Goal: Navigation & Orientation: Find specific page/section

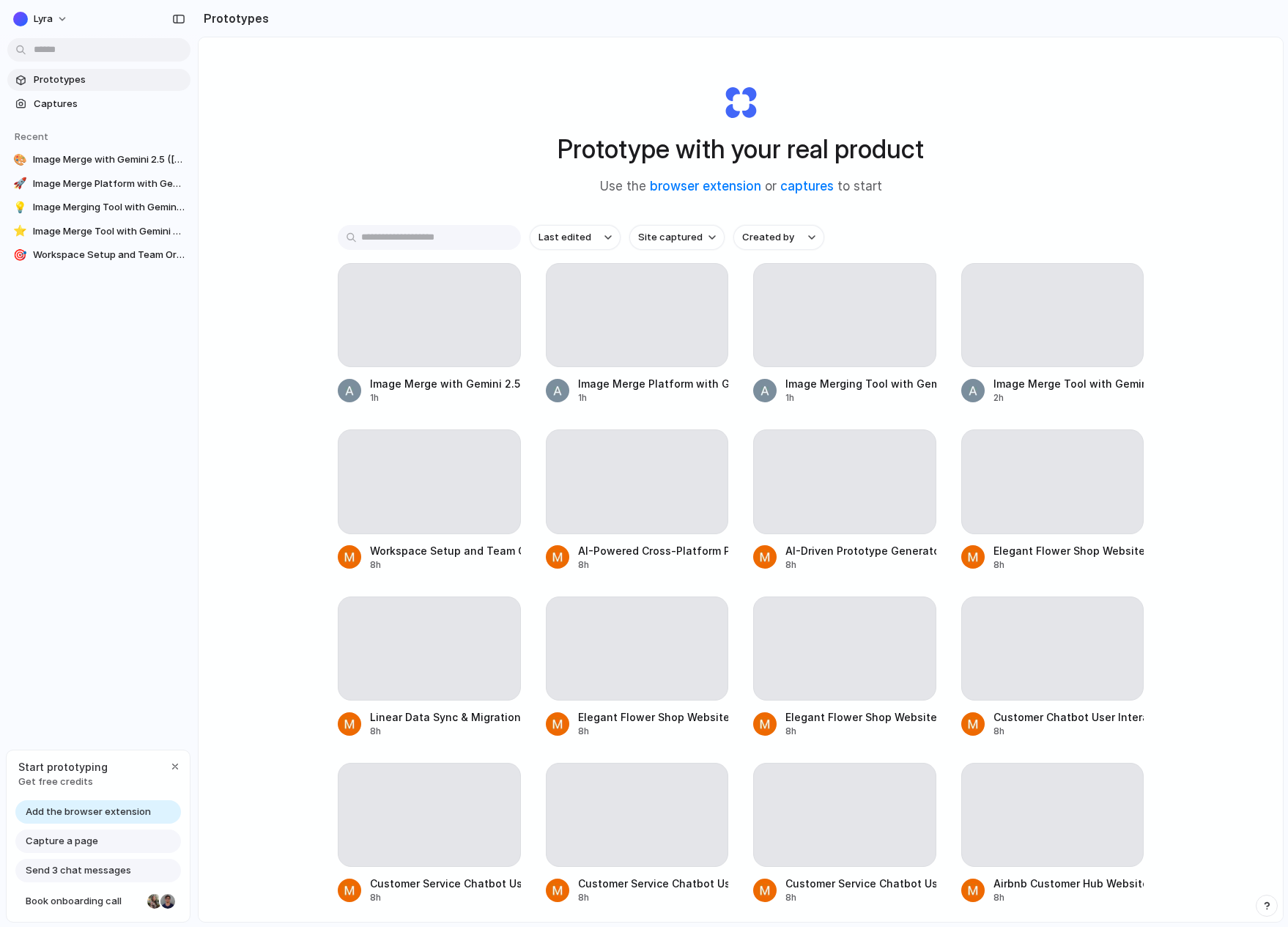
click at [282, 99] on div "Prototype with your real product Use the browser extension or captures to start…" at bounding box center [741, 518] width 1084 height 962
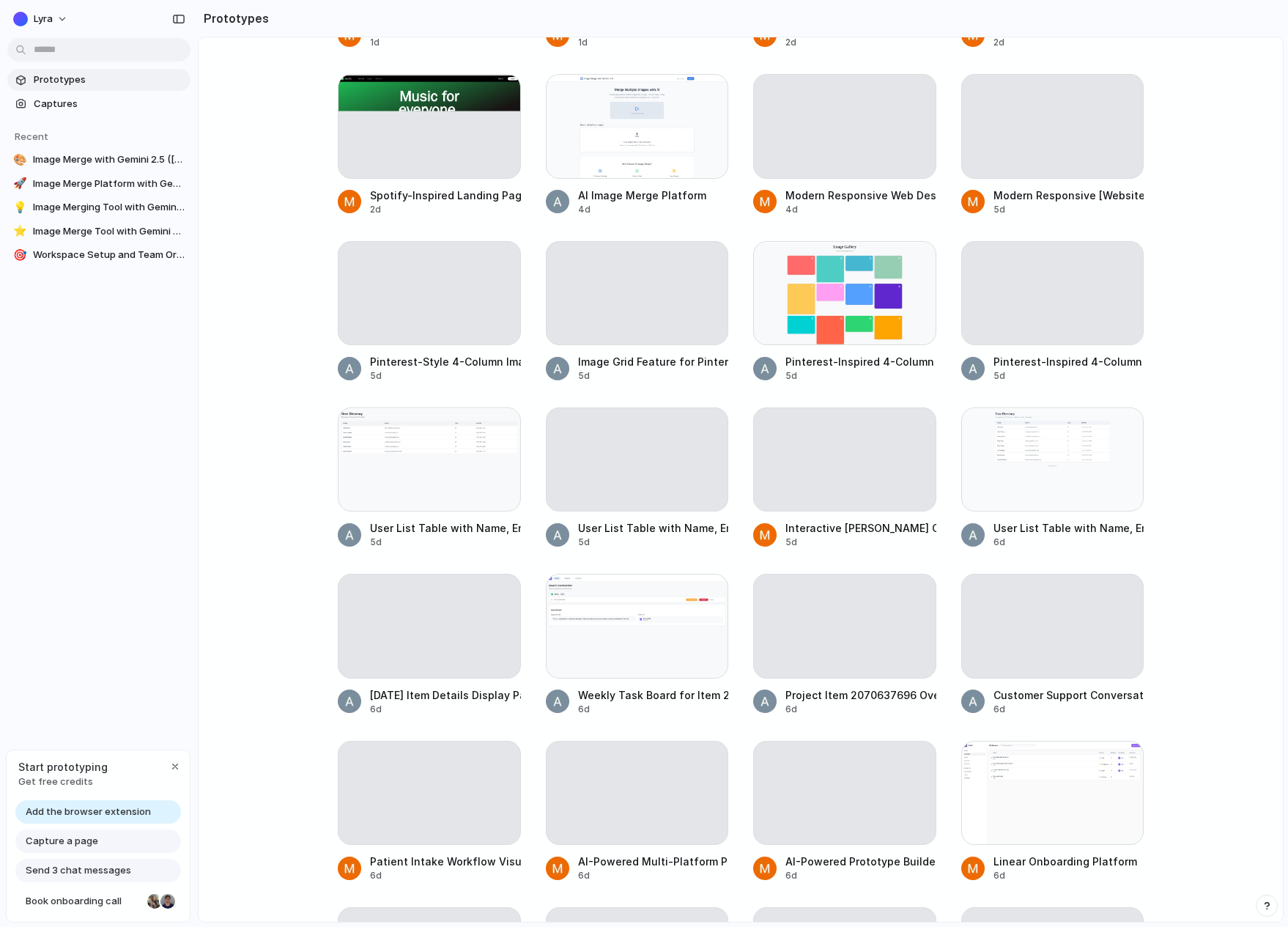
scroll to position [1855, 0]
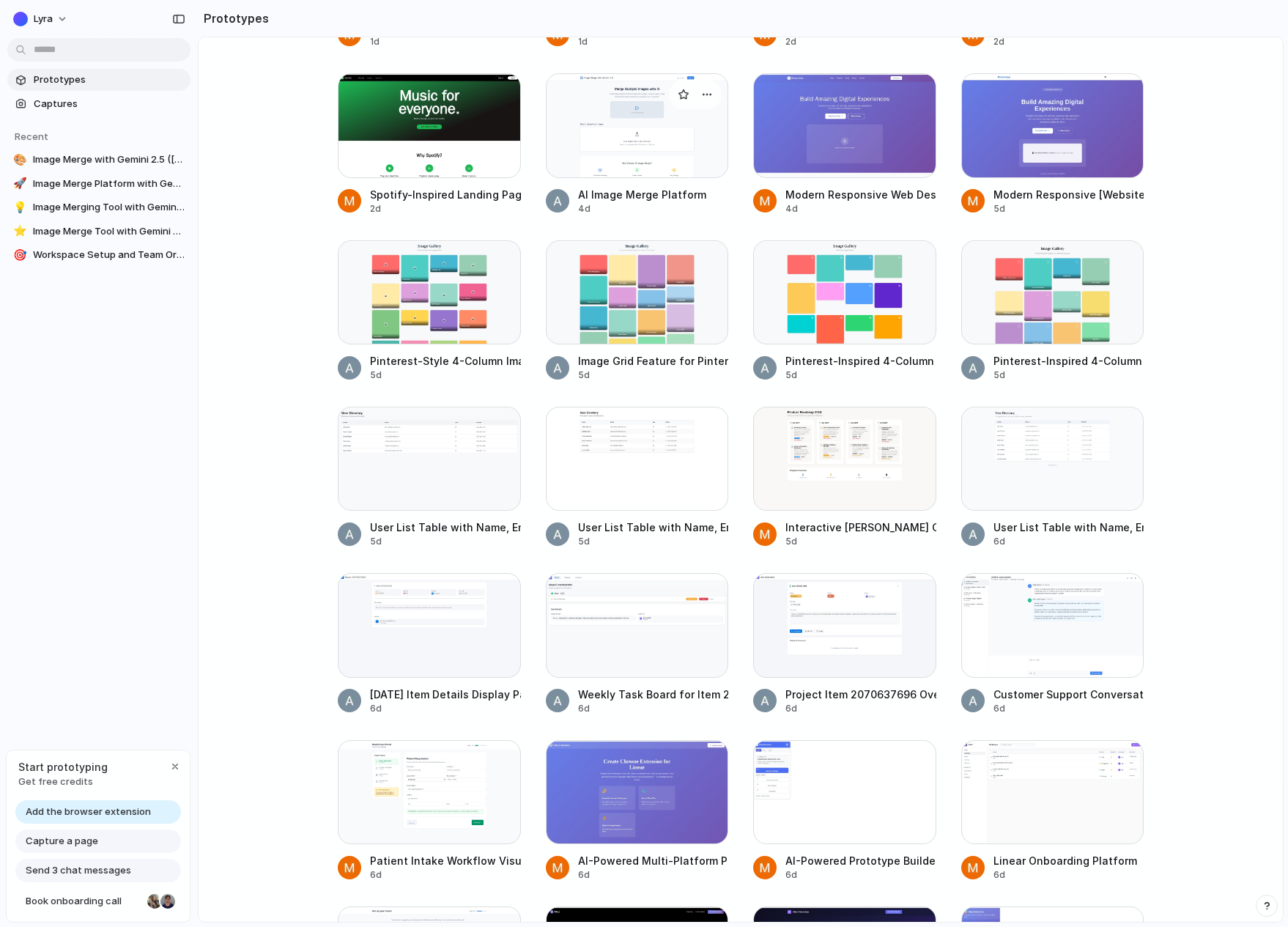
click at [557, 201] on div at bounding box center [557, 201] width 23 height 23
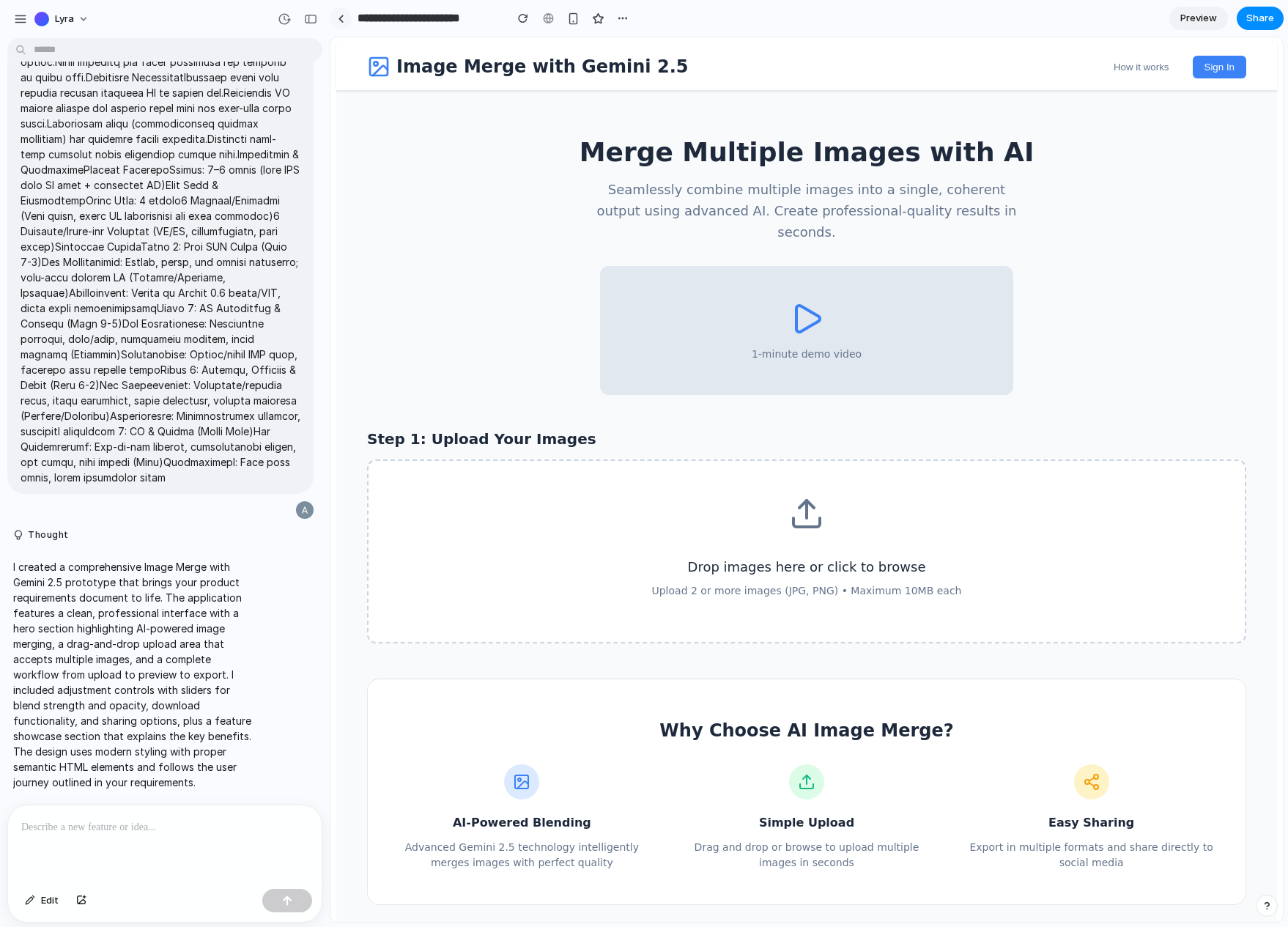
click at [340, 15] on div at bounding box center [341, 18] width 7 height 8
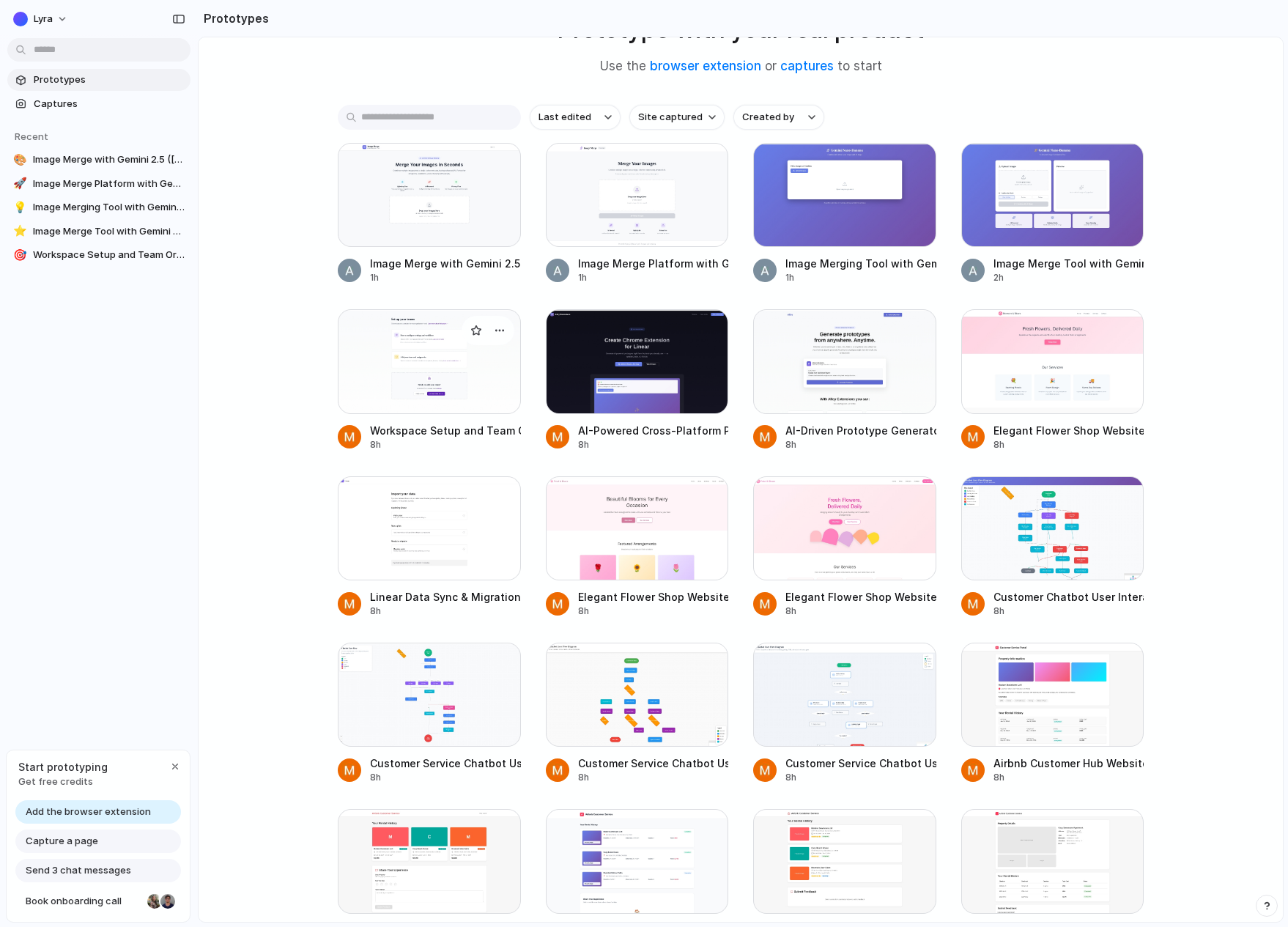
scroll to position [119, 0]
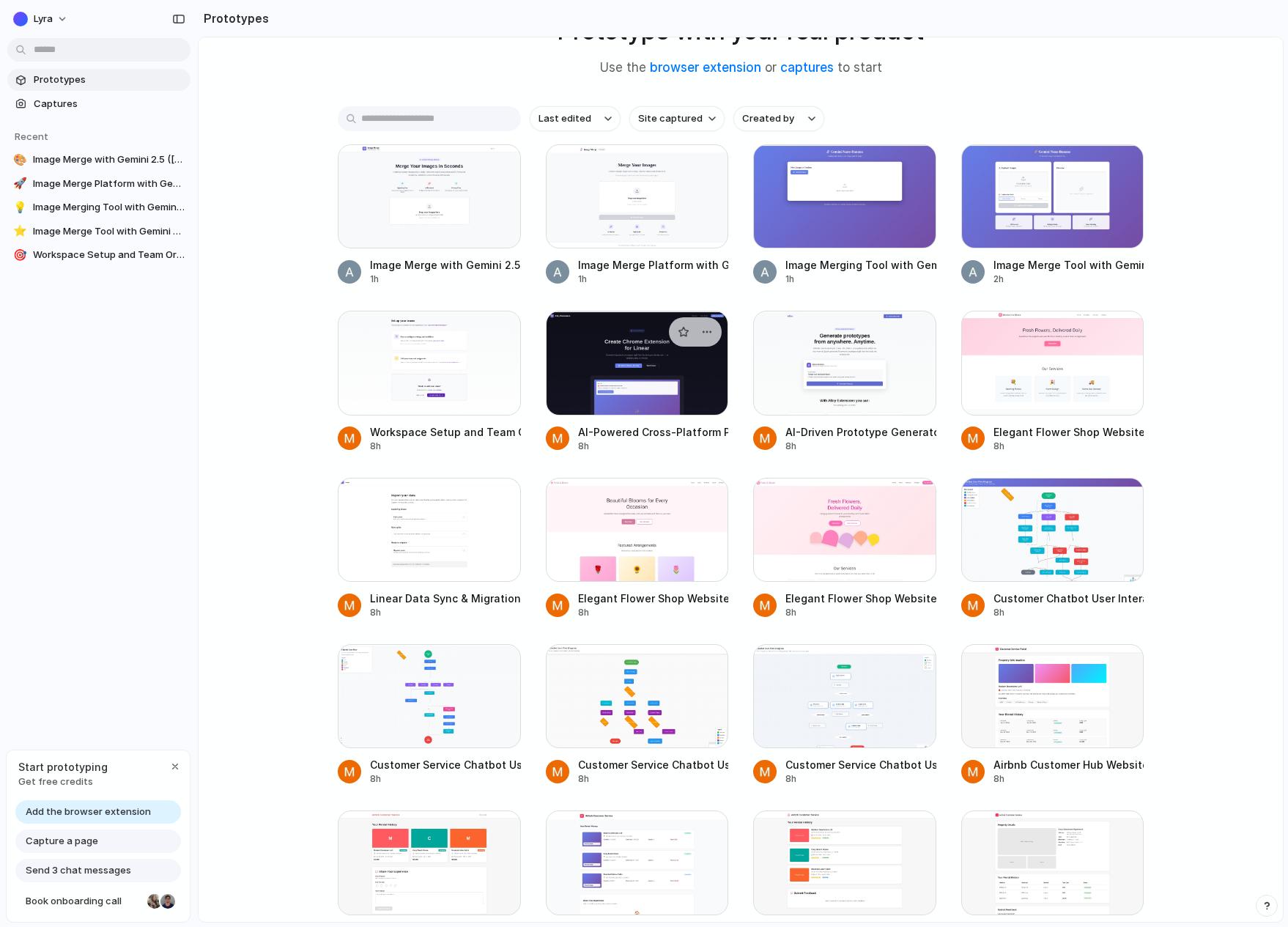
click at [611, 411] on div at bounding box center [637, 362] width 183 height 104
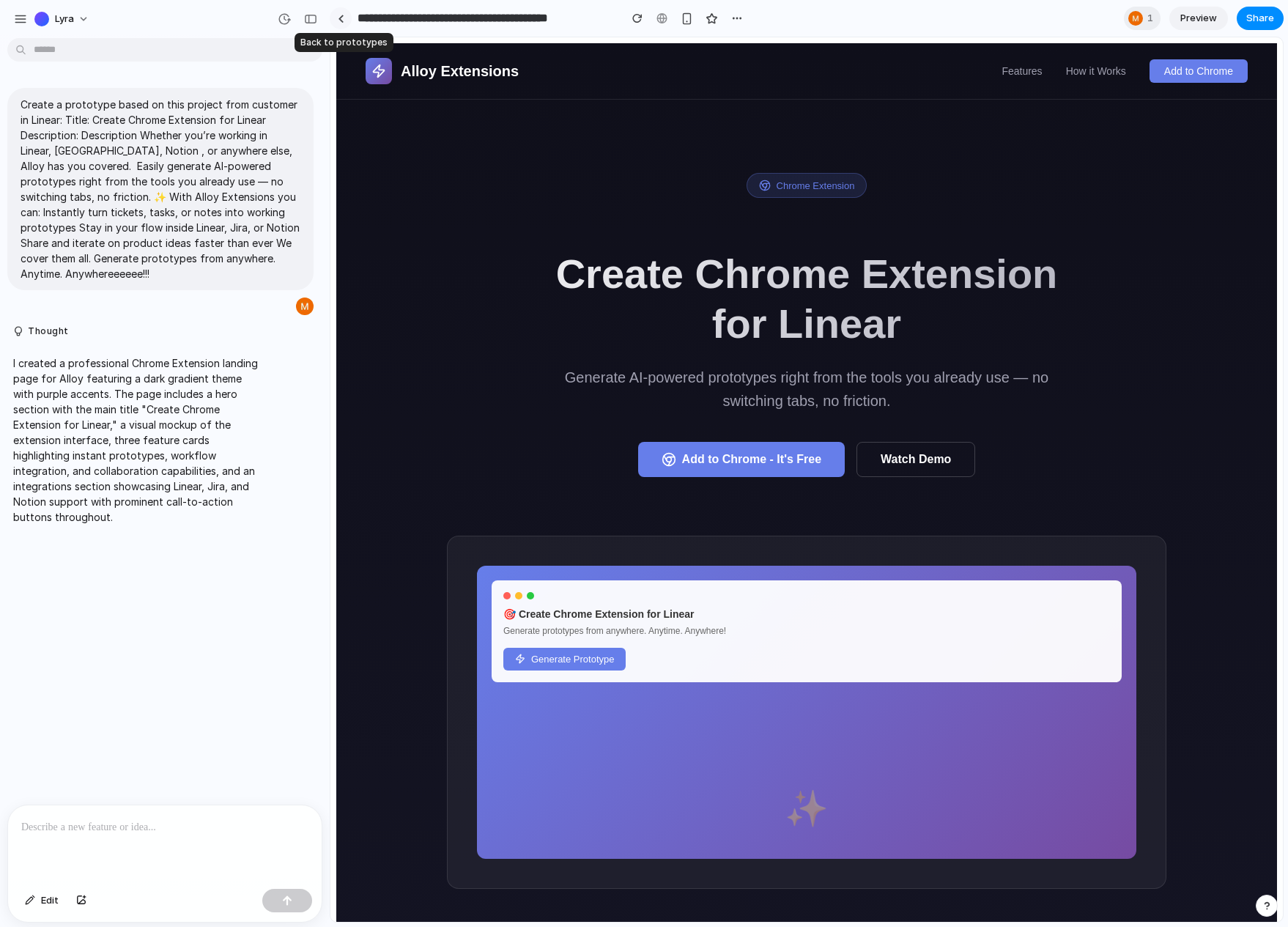
click at [343, 16] on div at bounding box center [341, 18] width 7 height 8
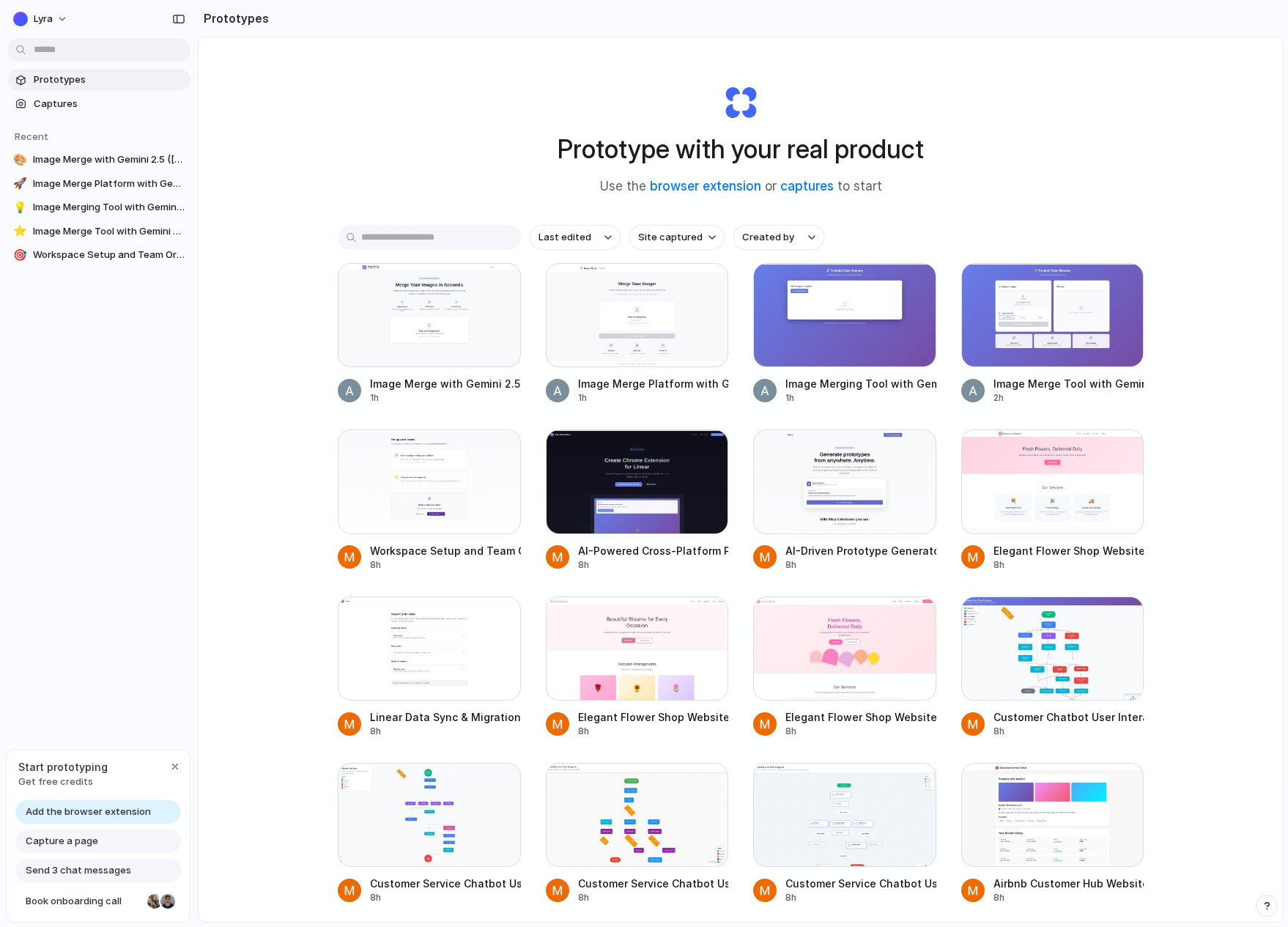
click at [306, 104] on div "Prototype with your real product Use the browser extension or captures to start…" at bounding box center [741, 518] width 1084 height 962
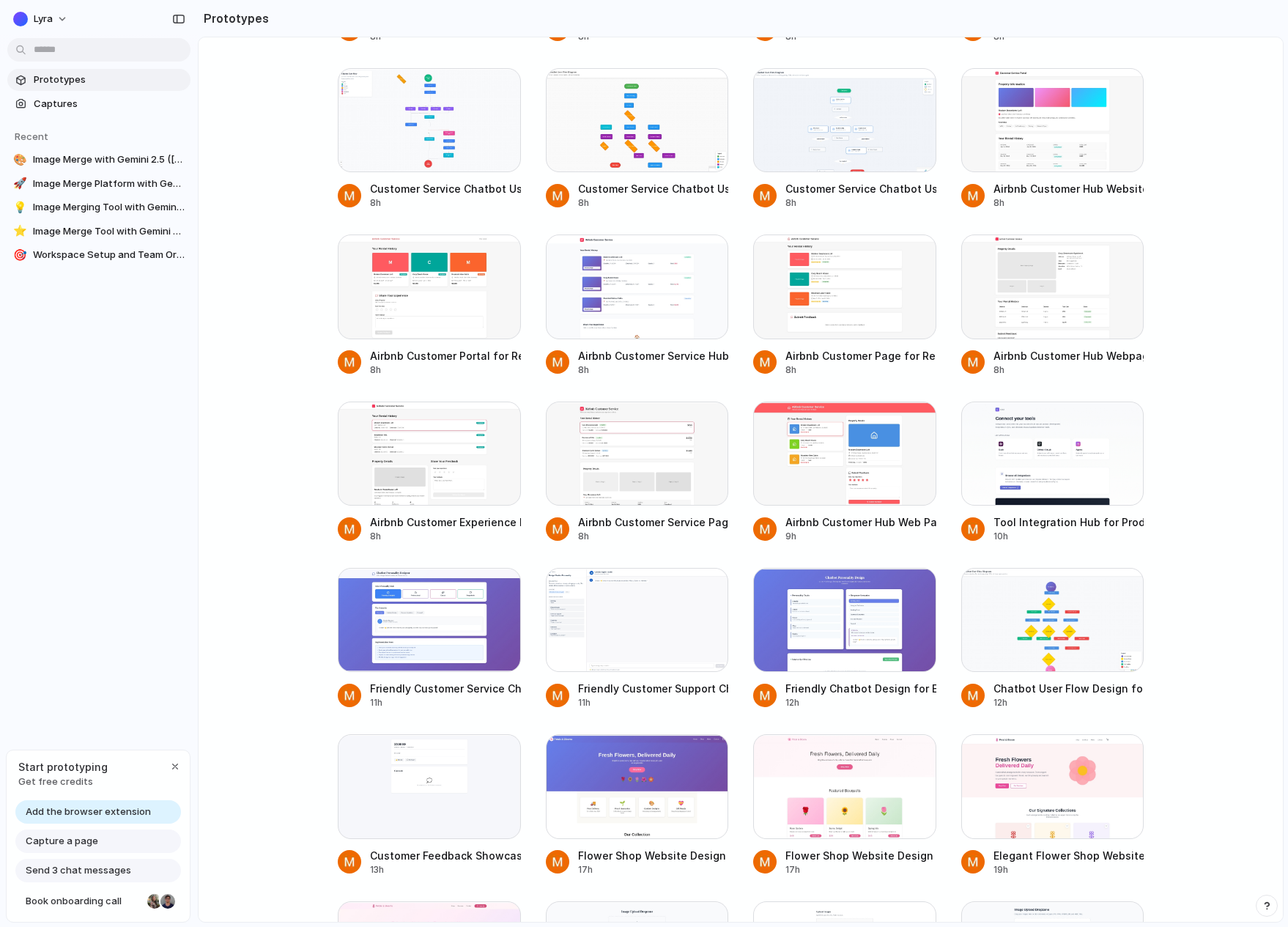
scroll to position [300, 0]
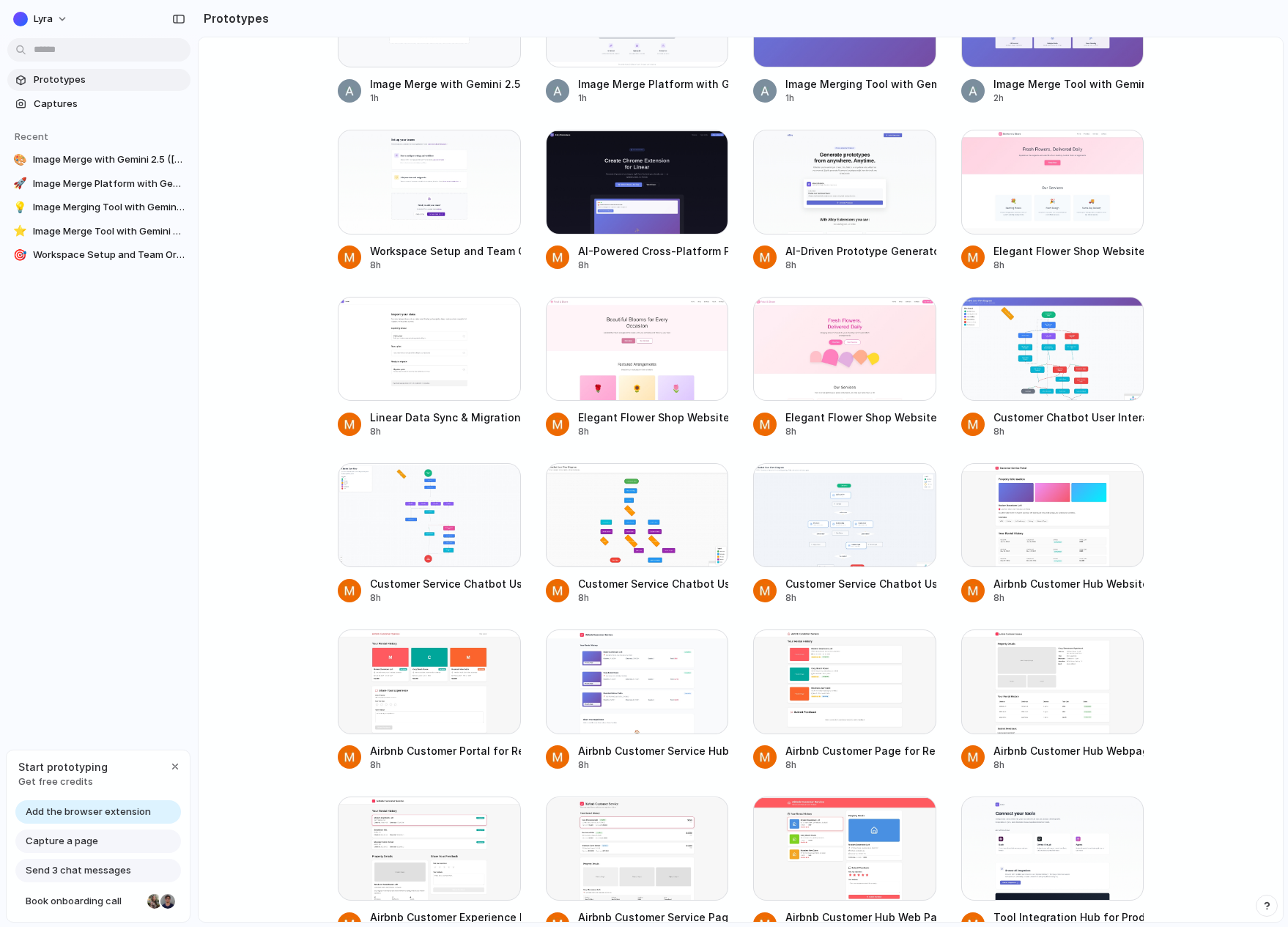
click at [124, 479] on div "Lyra Prototypes Captures Recent 🎨 Image Merge with Gemini 2.5 (Banana Nano) 🚀 I…" at bounding box center [99, 464] width 198 height 927
click at [94, 811] on span "Add the browser extension" at bounding box center [88, 812] width 125 height 15
click at [38, 809] on span "Add the browser extension" at bounding box center [88, 812] width 125 height 15
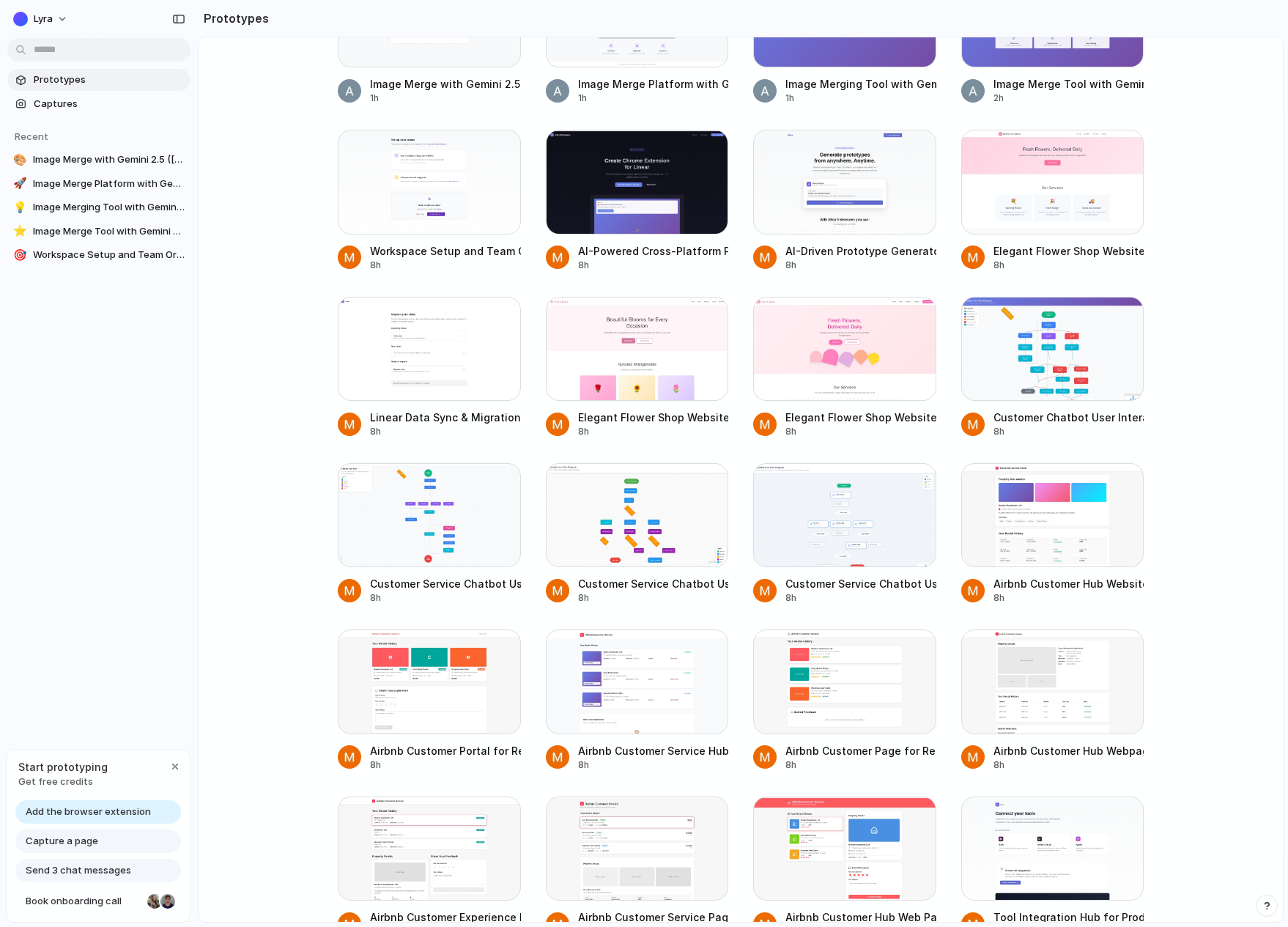
click at [103, 809] on span "Add the browser extension" at bounding box center [88, 812] width 125 height 15
click at [64, 779] on span "Get free credits" at bounding box center [63, 781] width 89 height 15
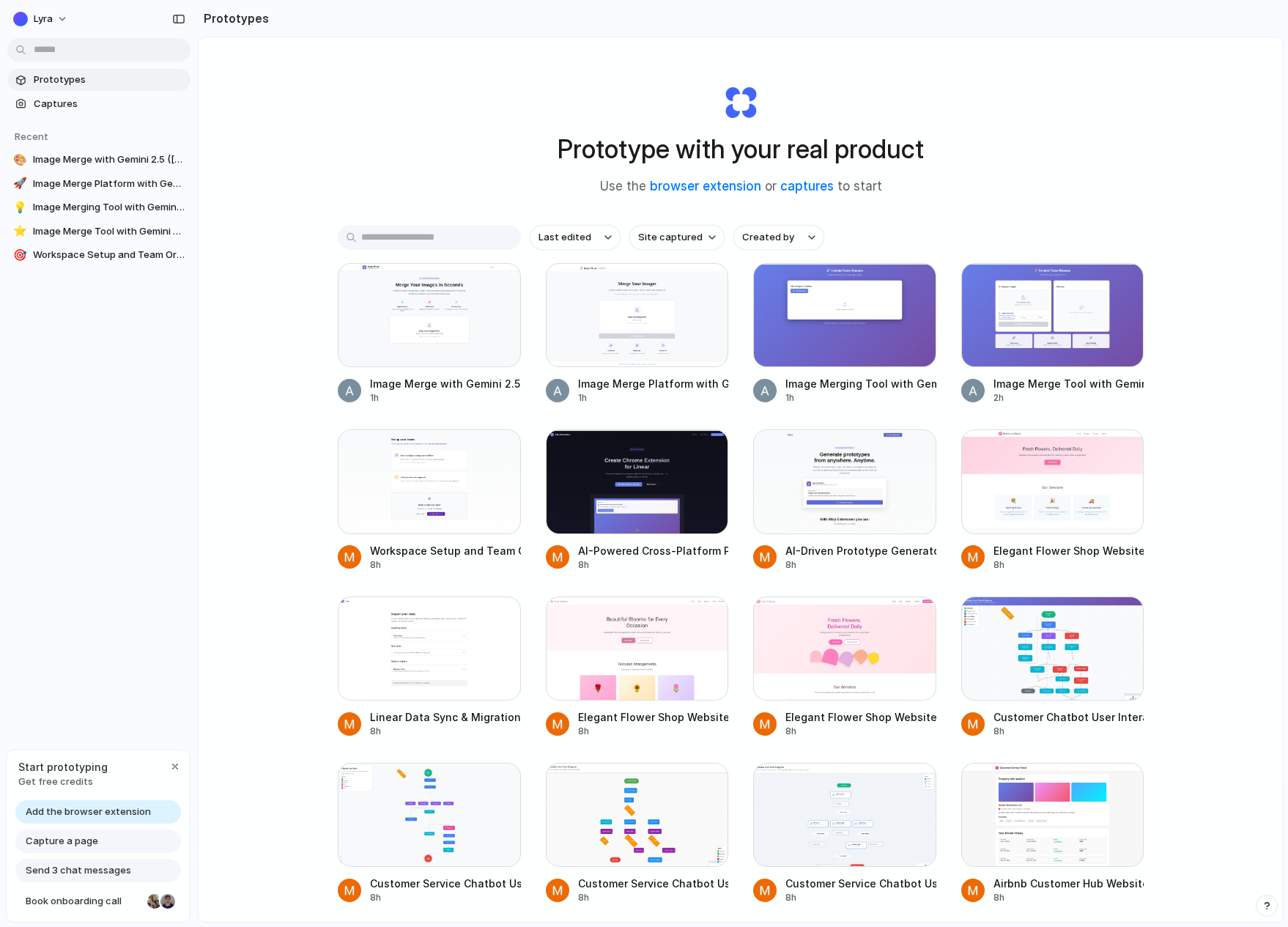
click at [283, 112] on div "Prototype with your real product Use the browser extension or captures to start…" at bounding box center [741, 518] width 1084 height 962
click at [704, 182] on link "browser extension" at bounding box center [705, 186] width 112 height 15
click at [264, 511] on div "Prototype with your real product Use the browser extension or captures to start…" at bounding box center [741, 518] width 1084 height 962
click at [93, 313] on div "Prototypes Captures Recent 🎨 Image Merge with Gemini 2.5 (Banana Nano) 🚀 Image …" at bounding box center [99, 229] width 198 height 458
click at [45, 18] on span "Lyra" at bounding box center [43, 18] width 19 height 15
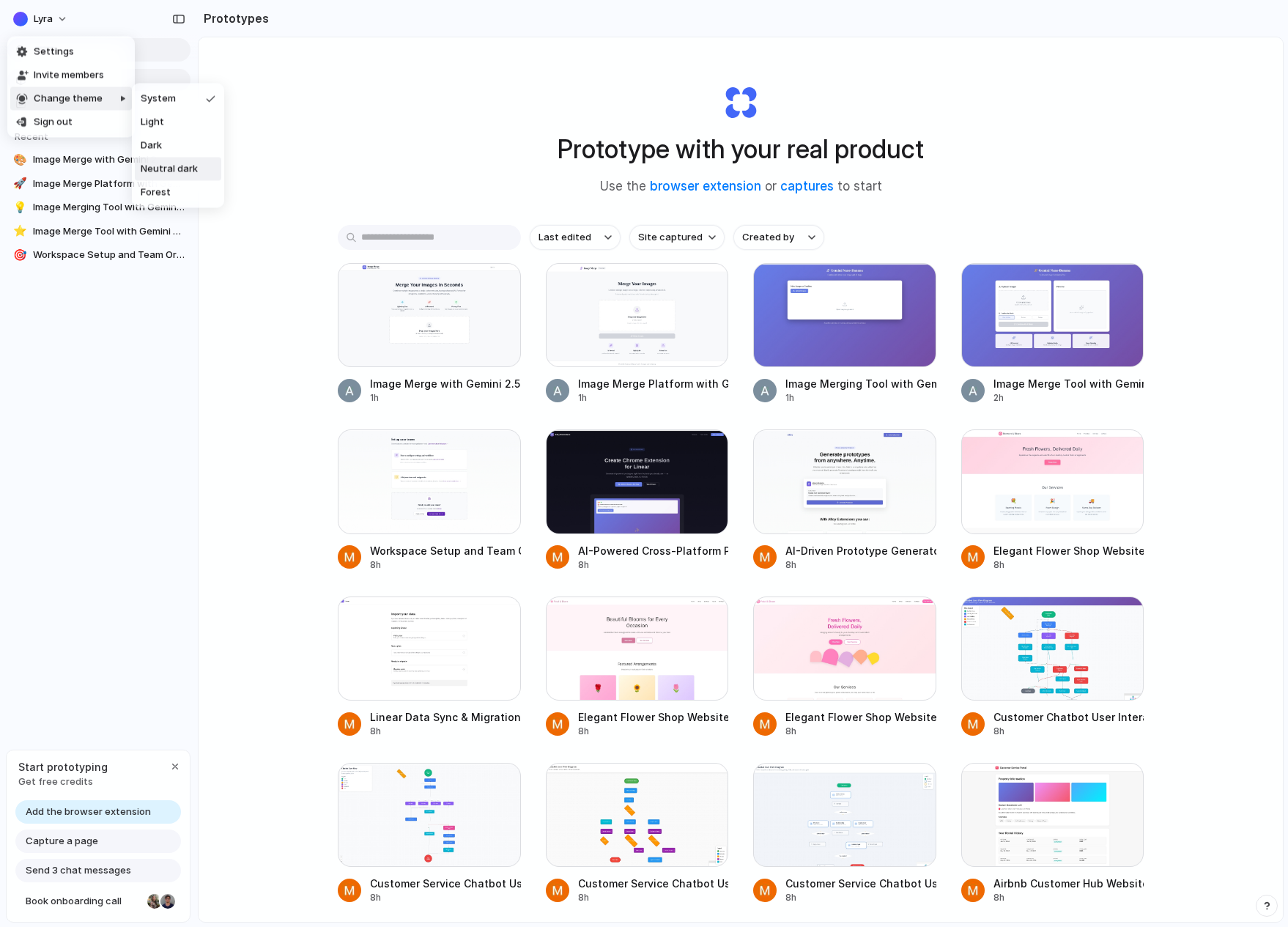
click at [152, 169] on span "Neutral dark" at bounding box center [169, 169] width 57 height 15
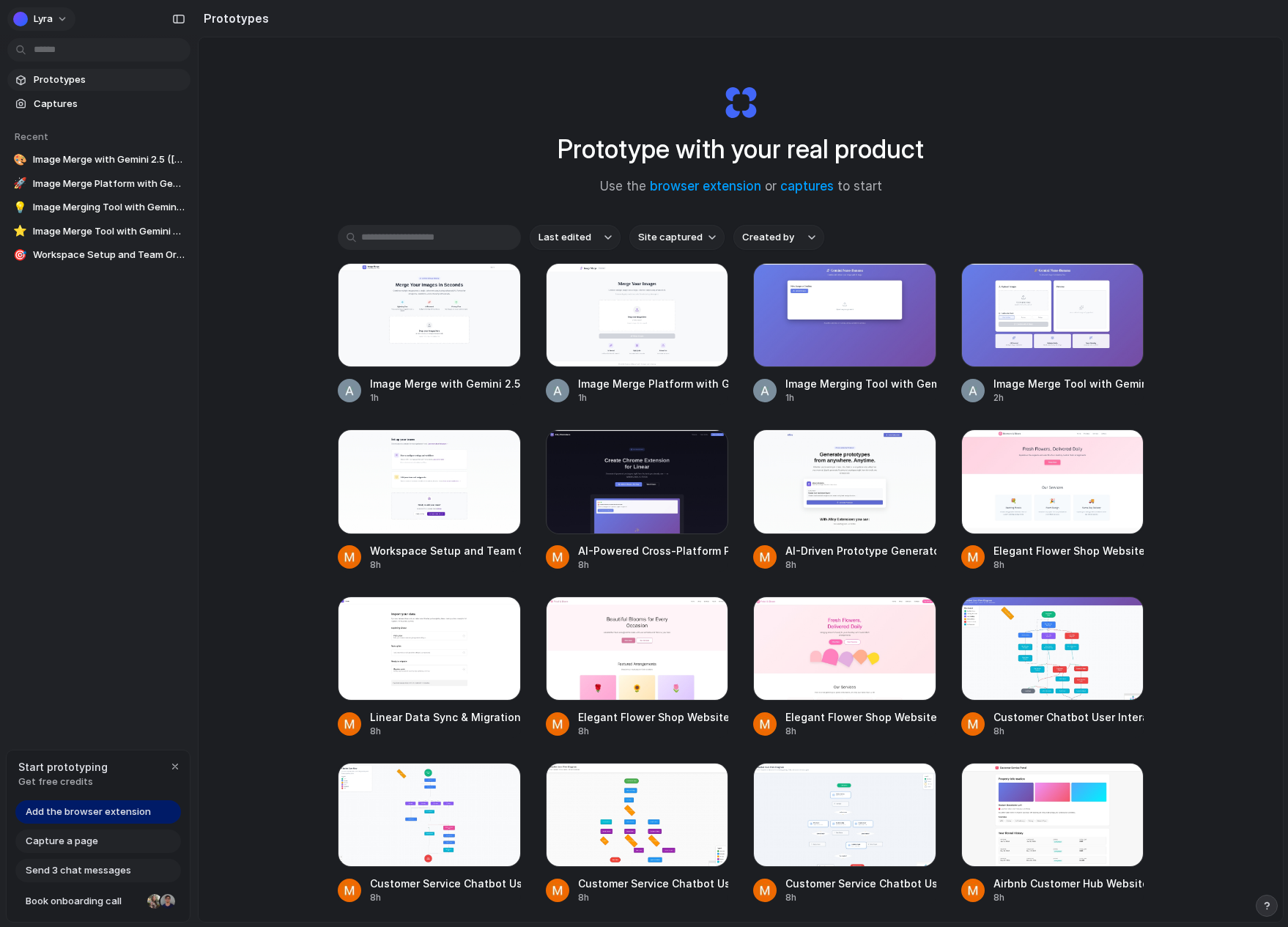
click at [37, 14] on span "Lyra" at bounding box center [43, 18] width 19 height 15
click at [162, 191] on span "Forest" at bounding box center [156, 192] width 30 height 15
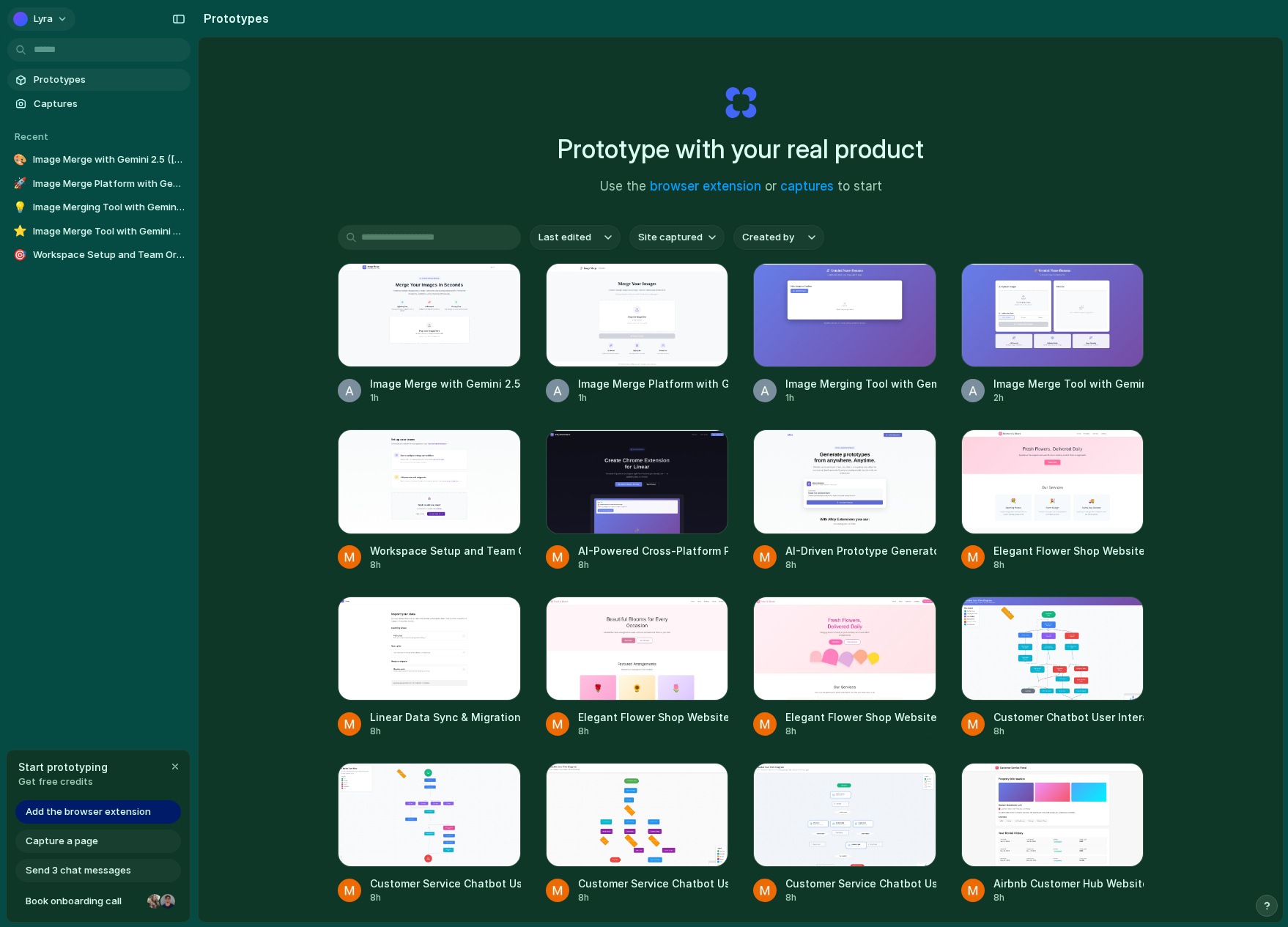
click at [32, 22] on div "Lyra" at bounding box center [32, 18] width 39 height 15
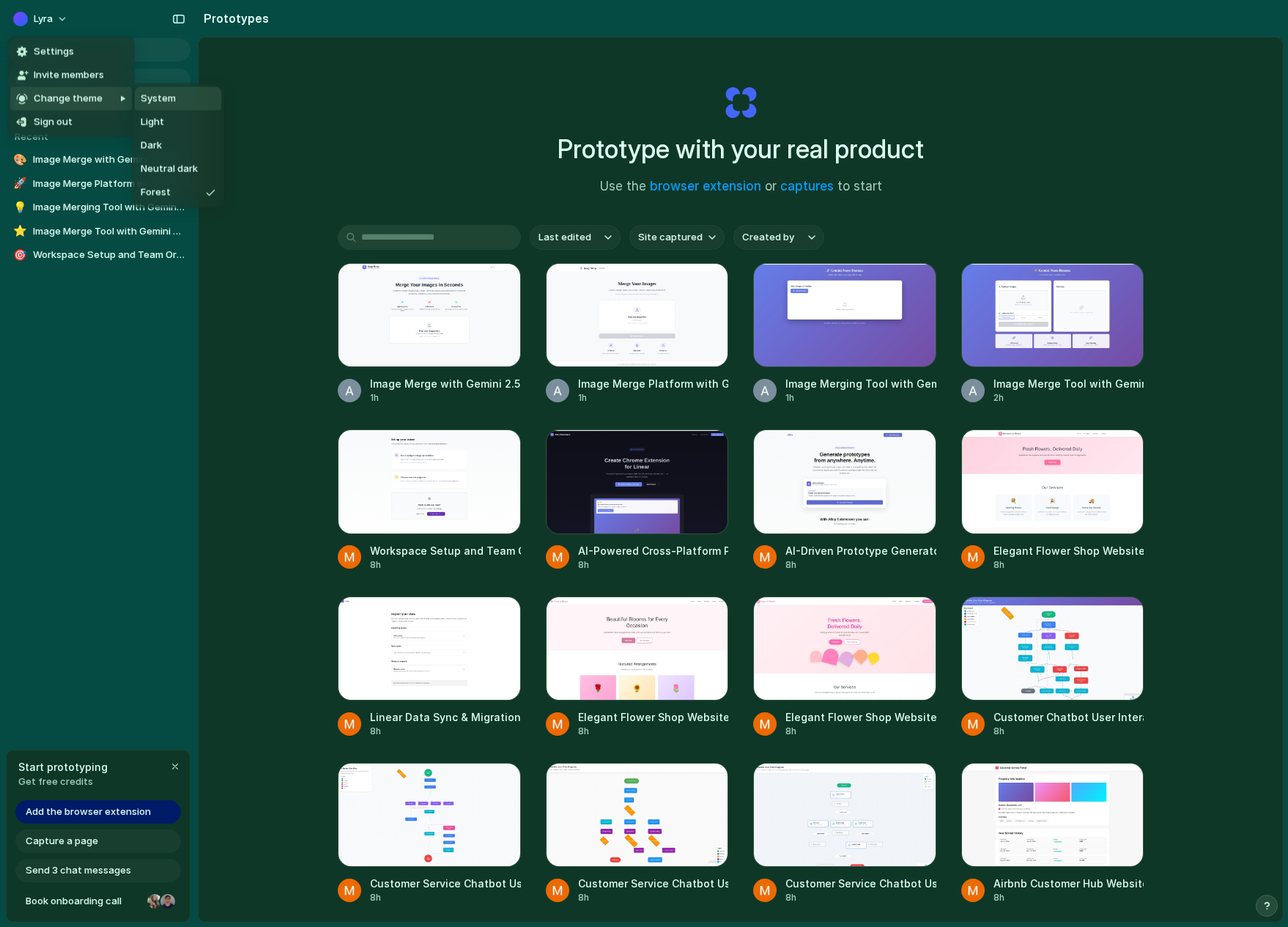
click at [162, 98] on span "System" at bounding box center [159, 99] width 35 height 15
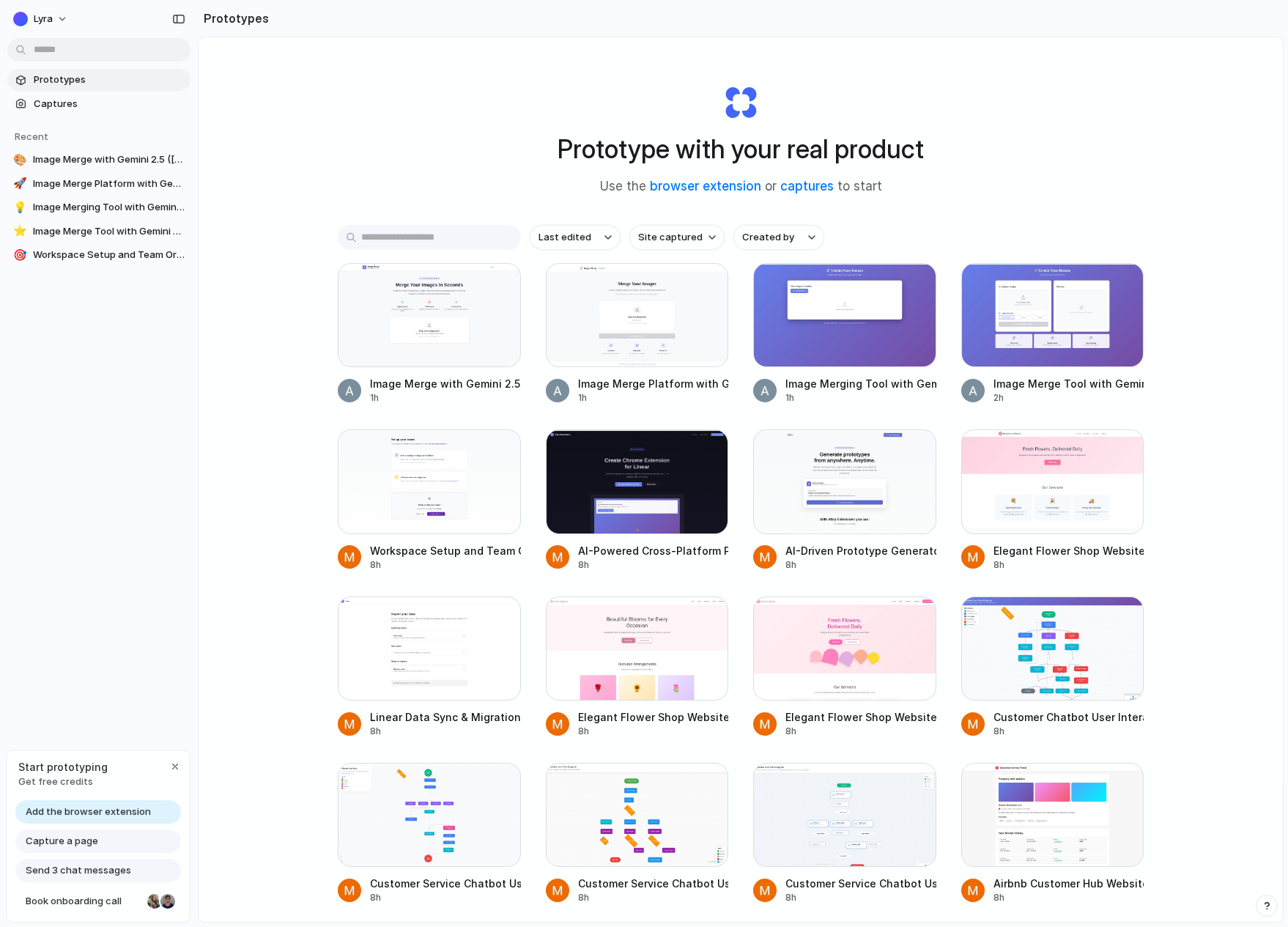
click at [100, 540] on div "Lyra Prototypes Captures Recent 🎨 Image Merge with Gemini 2.5 (Banana Nano) 🚀 I…" at bounding box center [99, 464] width 198 height 927
click at [54, 839] on span "Capture a page" at bounding box center [62, 841] width 72 height 15
click at [99, 380] on div "Prototypes Captures Recent 🎨 Image Merge with Gemini 2.5 (Banana Nano) 🚀 Image …" at bounding box center [99, 229] width 198 height 458
click at [150, 533] on div "Lyra Prototypes Captures Recent 🎨 Image Merge with Gemini 2.5 (Banana Nano) 🚀 I…" at bounding box center [99, 464] width 198 height 927
click at [70, 470] on div "Lyra Prototypes Captures Recent 🎨 Image Merge with Gemini 2.5 (Banana Nano) 🚀 I…" at bounding box center [99, 464] width 198 height 927
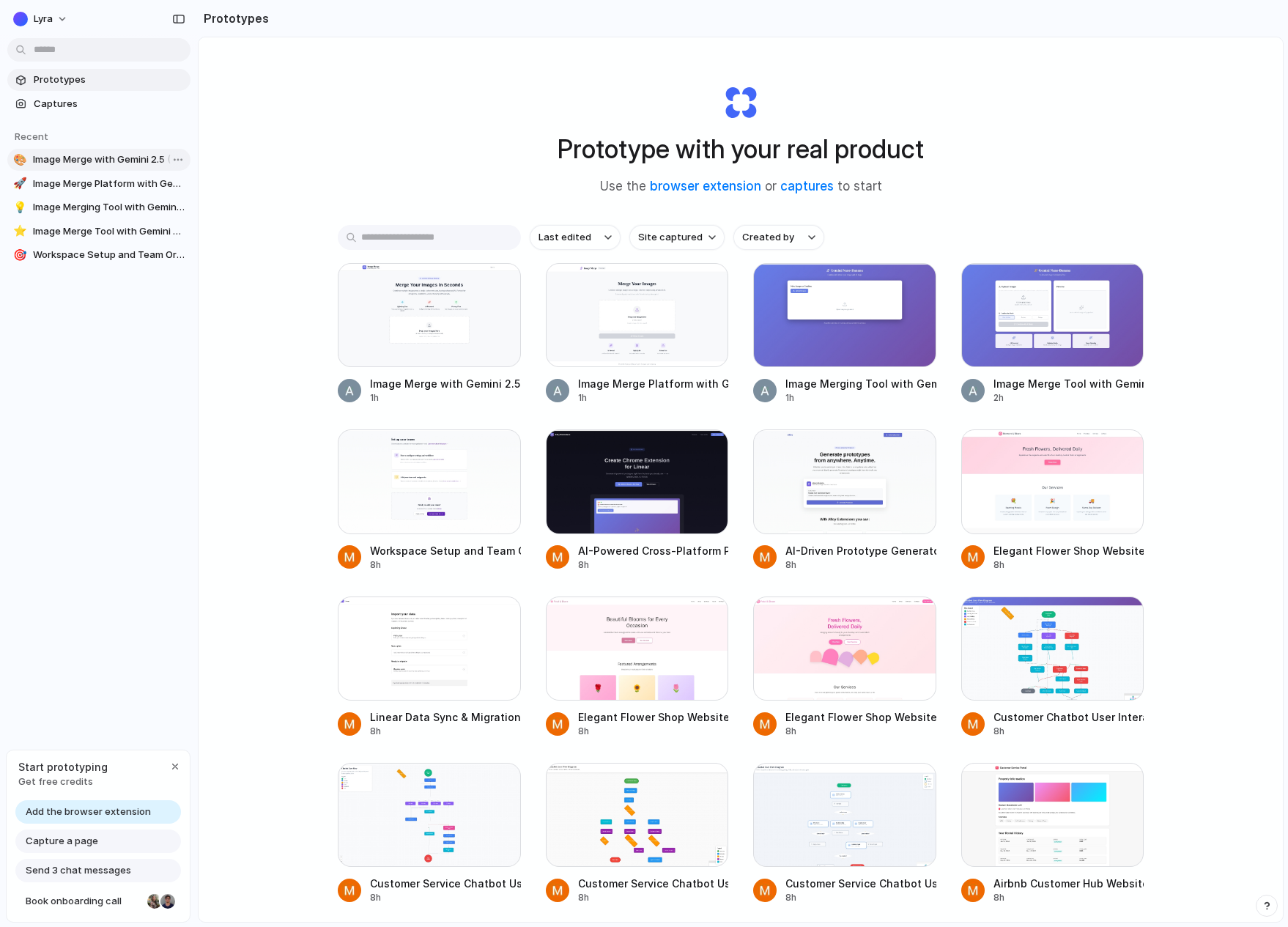
click at [69, 156] on span "Image Merge with Gemini 2.5 (Banana Nano)" at bounding box center [109, 159] width 152 height 15
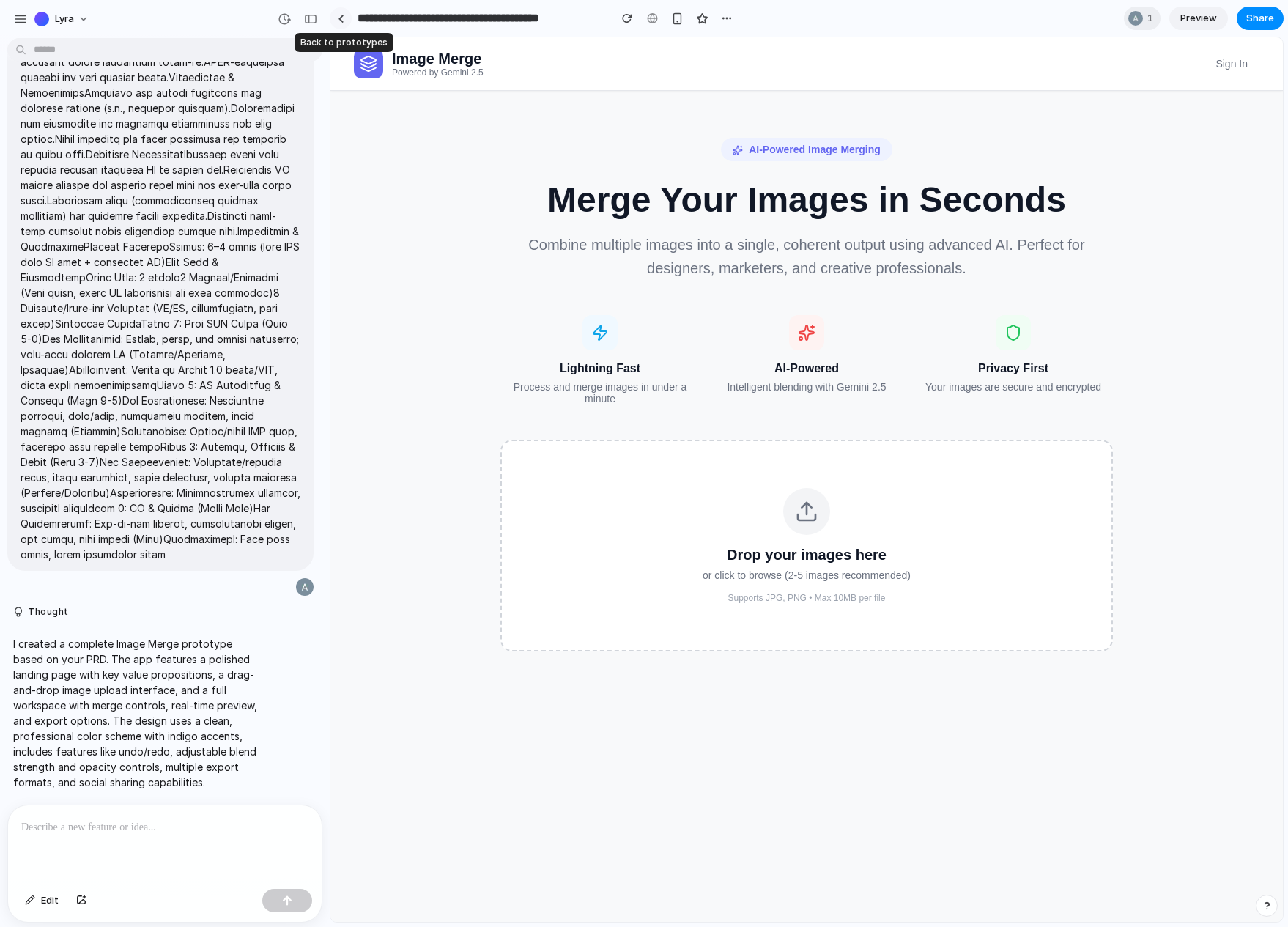
click at [339, 17] on div at bounding box center [341, 18] width 7 height 8
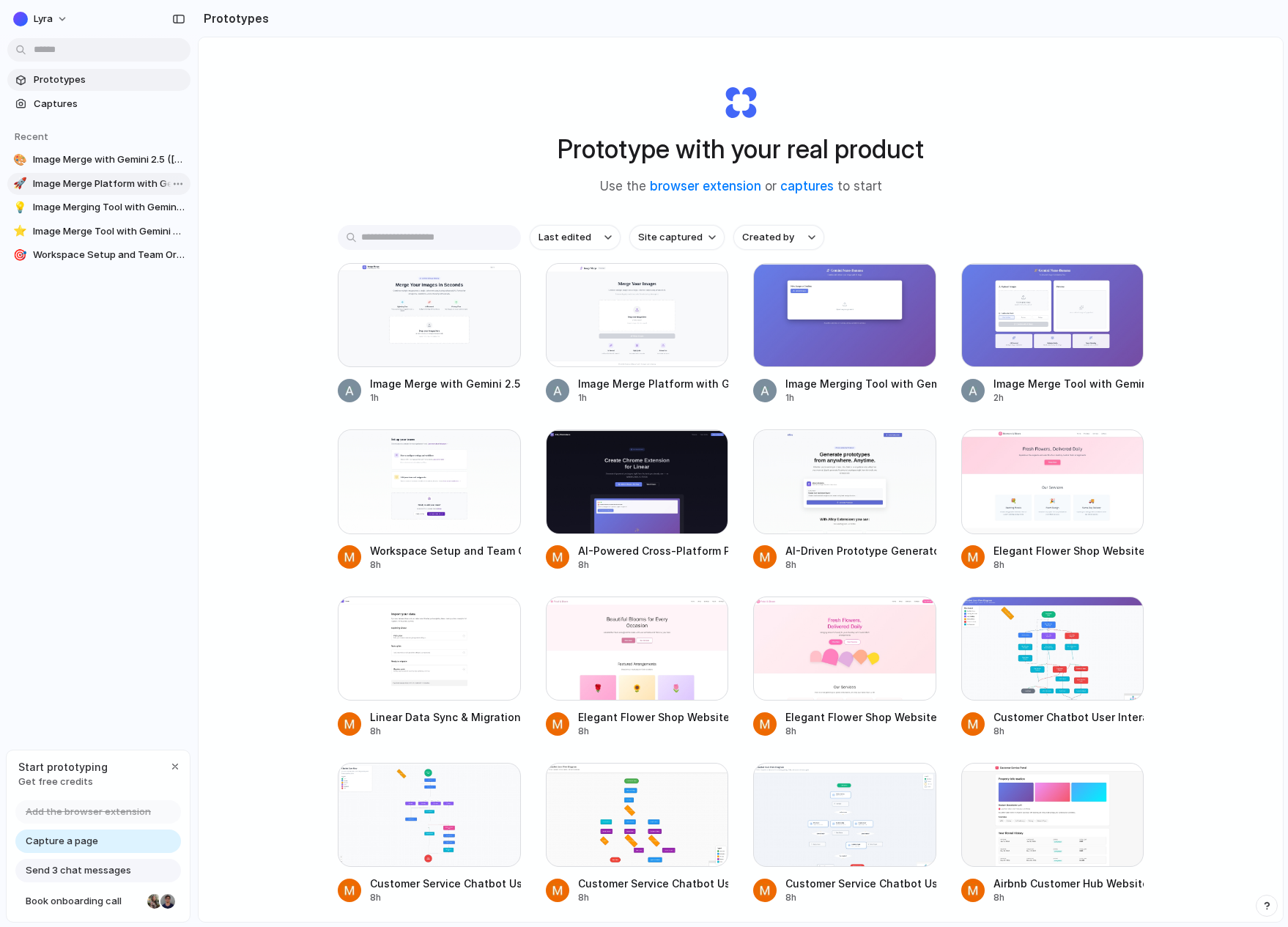
click at [76, 186] on span "Image Merge Platform with Gemini 2.5" at bounding box center [109, 183] width 152 height 15
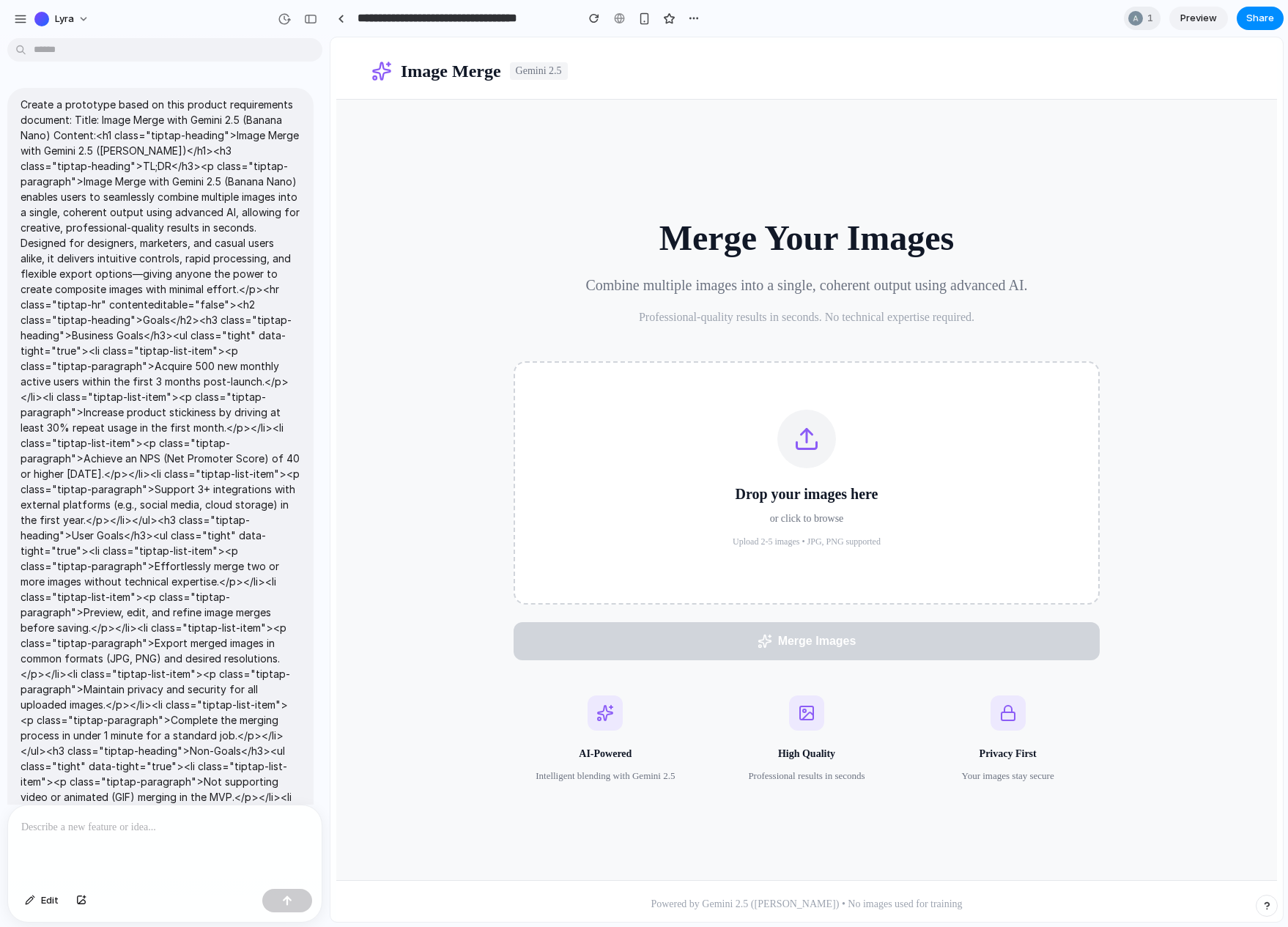
click at [730, 232] on h2 "Merge Your Images" at bounding box center [806, 238] width 586 height 42
click at [1138, 14] on div at bounding box center [1135, 18] width 15 height 15
click at [444, 175] on div "Seen by Anthony Kroeger" at bounding box center [644, 464] width 1288 height 927
click at [340, 15] on div at bounding box center [341, 18] width 7 height 8
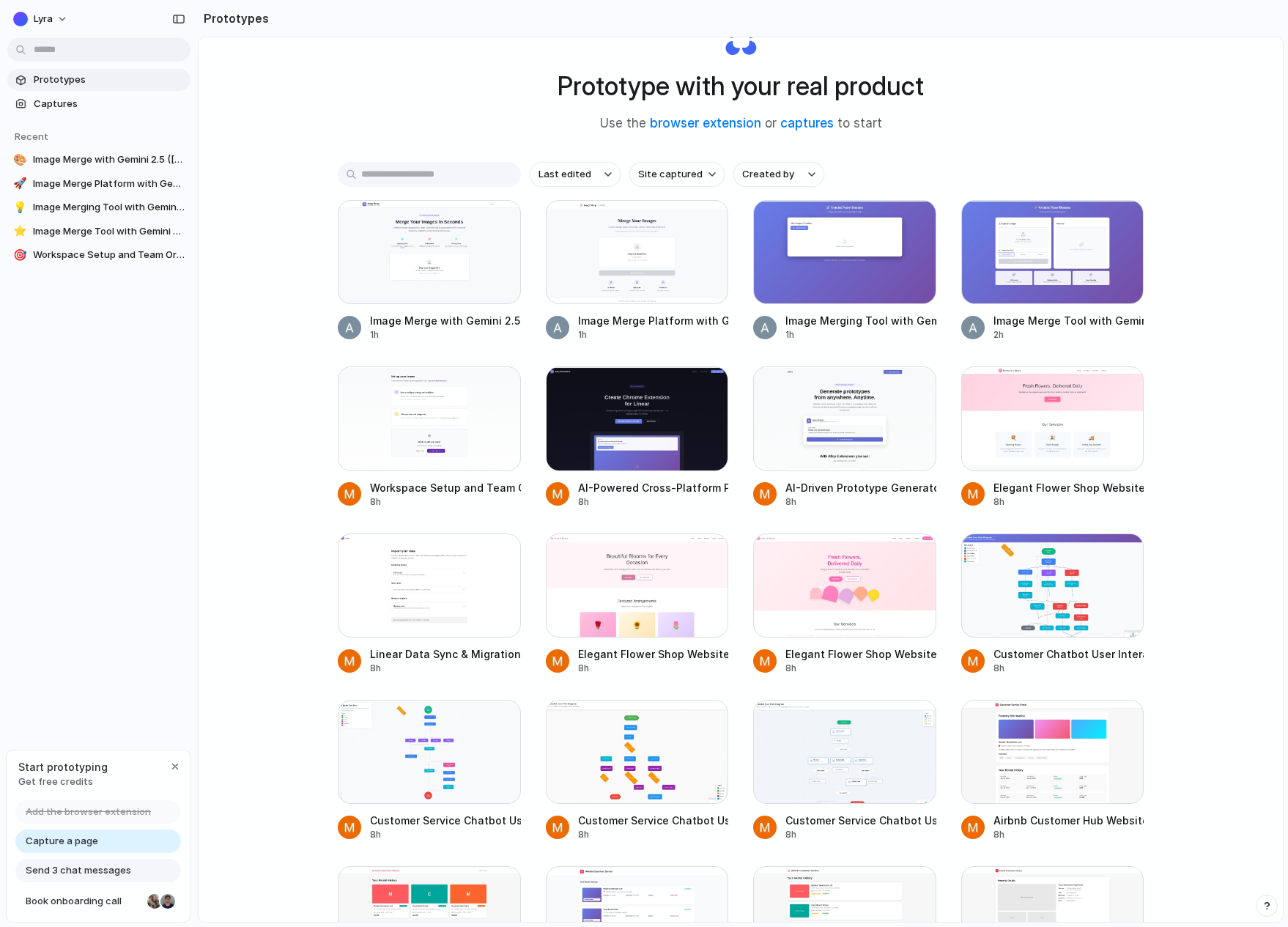
scroll to position [92, 0]
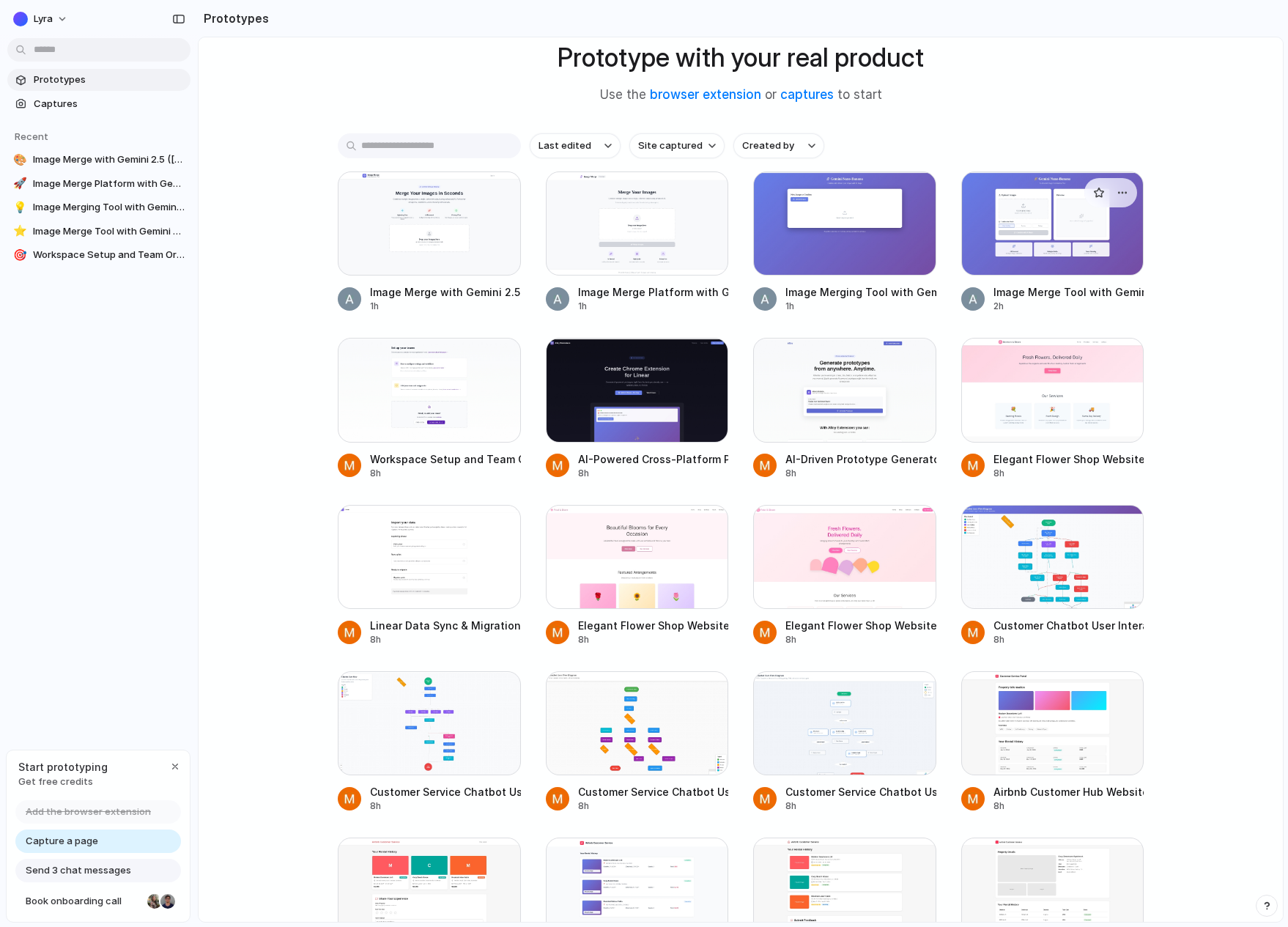
click at [1039, 259] on div at bounding box center [1052, 223] width 183 height 104
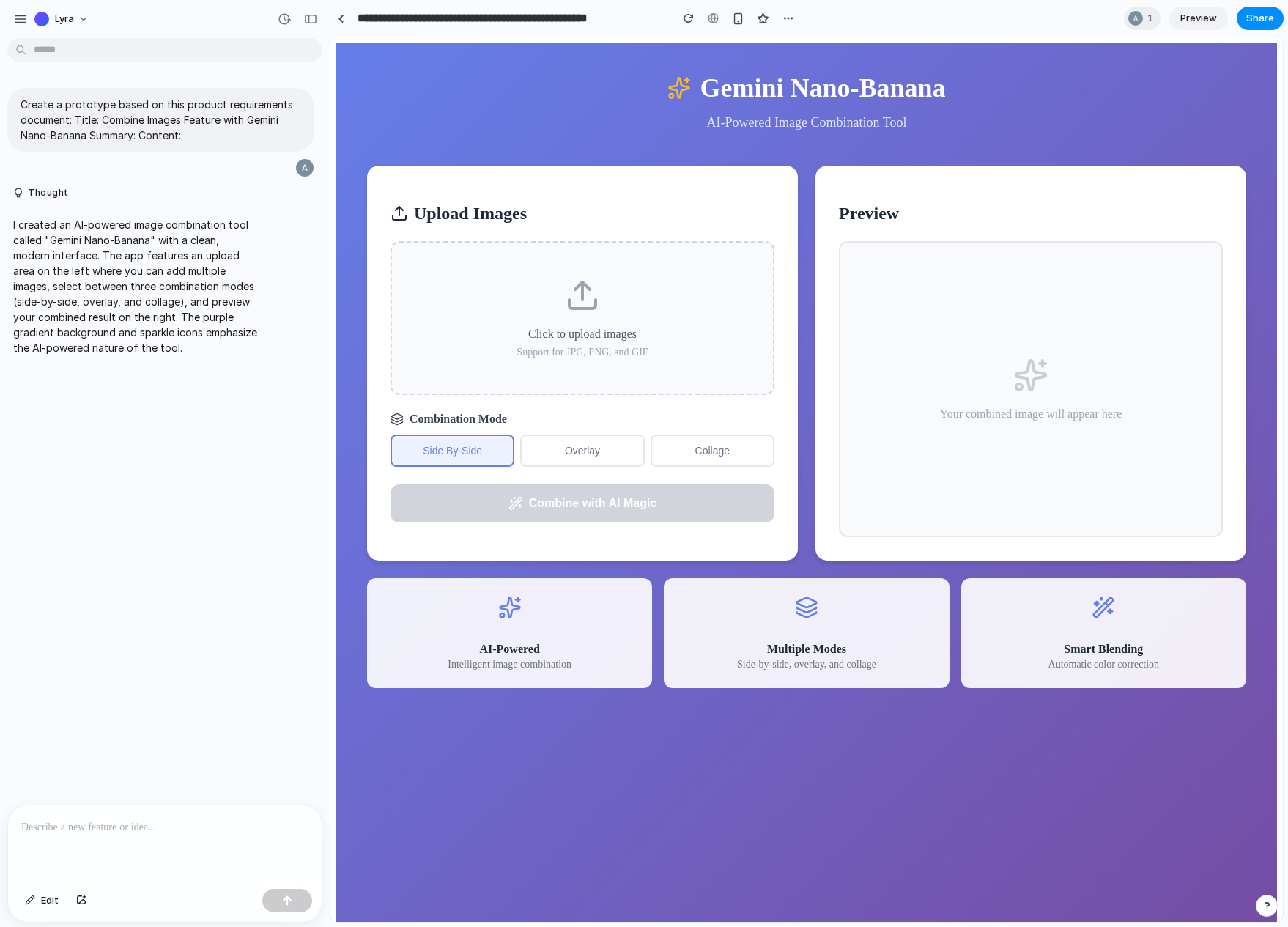
click at [582, 458] on button "overlay" at bounding box center [582, 450] width 124 height 32
click at [720, 448] on button "collage" at bounding box center [712, 450] width 124 height 32
click at [443, 448] on button "side by-side" at bounding box center [452, 450] width 124 height 32
click at [343, 19] on div at bounding box center [341, 18] width 7 height 8
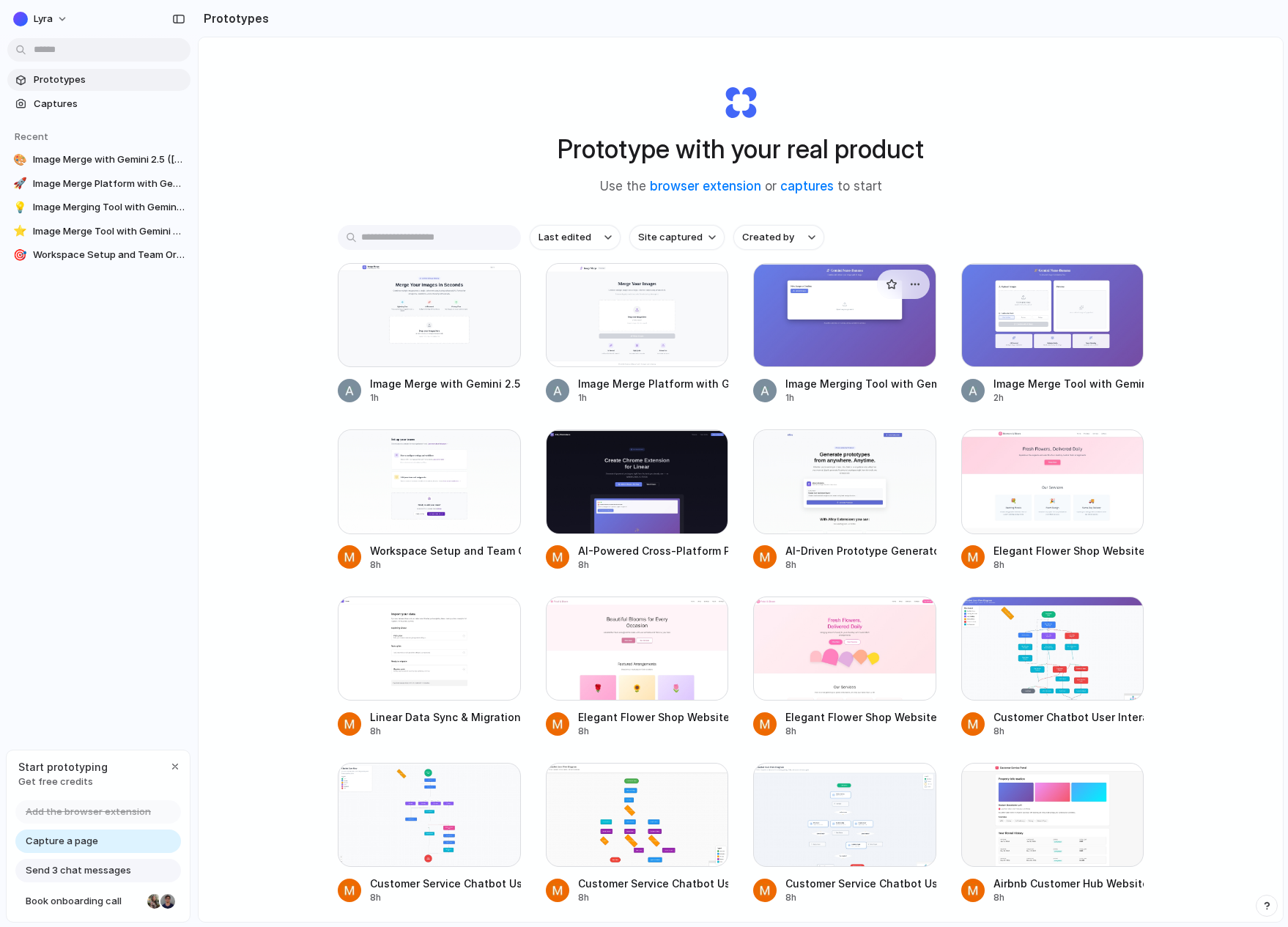
click at [803, 326] on div at bounding box center [845, 315] width 183 height 104
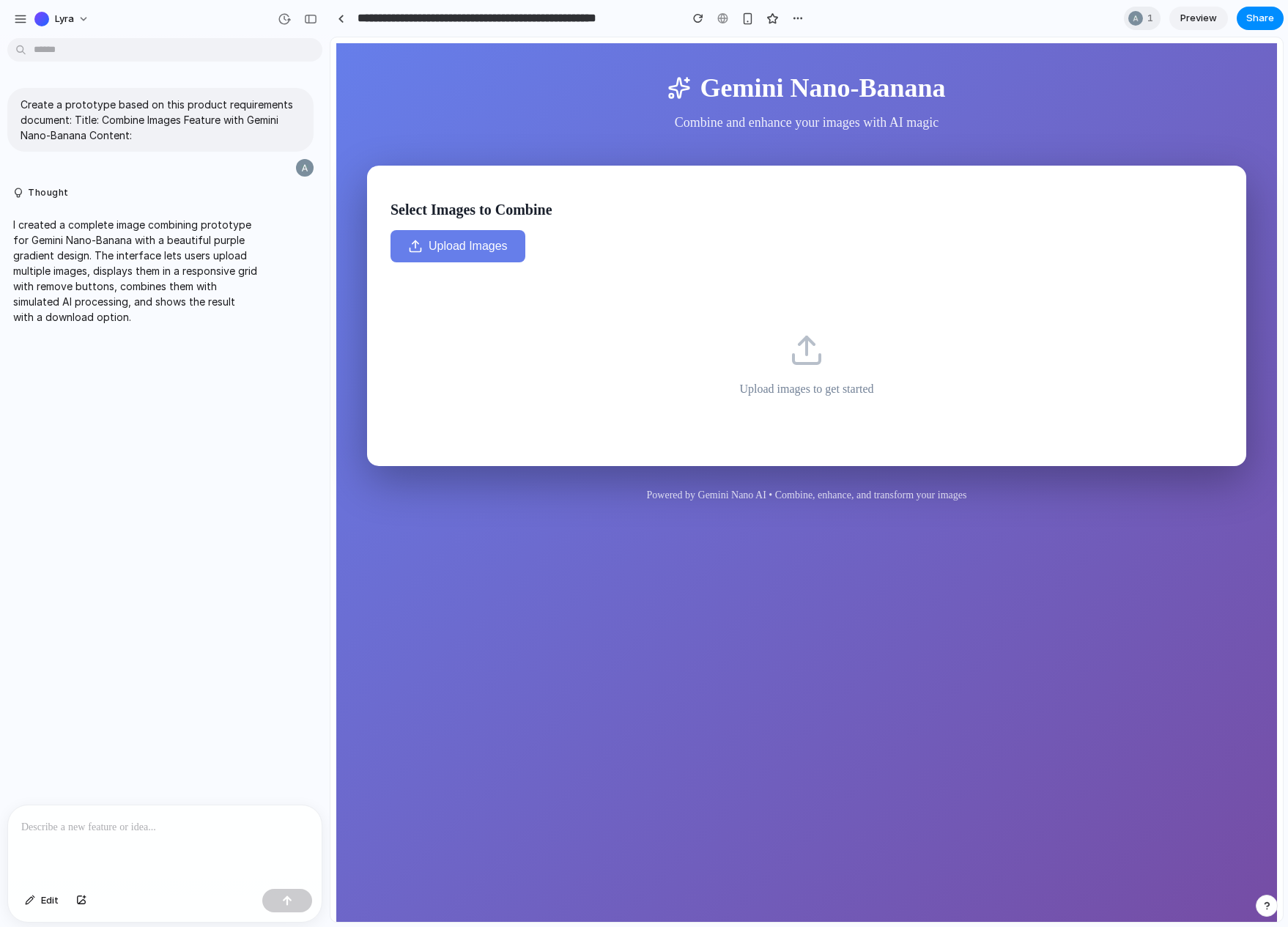
click at [524, 160] on main "Gemini Nano-Banana Combine and enhance your images with AI magic Select Images …" at bounding box center [807, 286] width 879 height 429
click at [579, 189] on div "Select Images to Combine Upload Images Upload images to get started" at bounding box center [807, 316] width 879 height 300
click at [623, 169] on div "Select Images to Combine Upload Images Upload images to get started" at bounding box center [807, 316] width 879 height 300
click at [366, 423] on div "Gemini Nano-Banana Combine and enhance your images with AI magic Select Images …" at bounding box center [807, 514] width 941 height 943
click at [346, 21] on link at bounding box center [340, 18] width 22 height 22
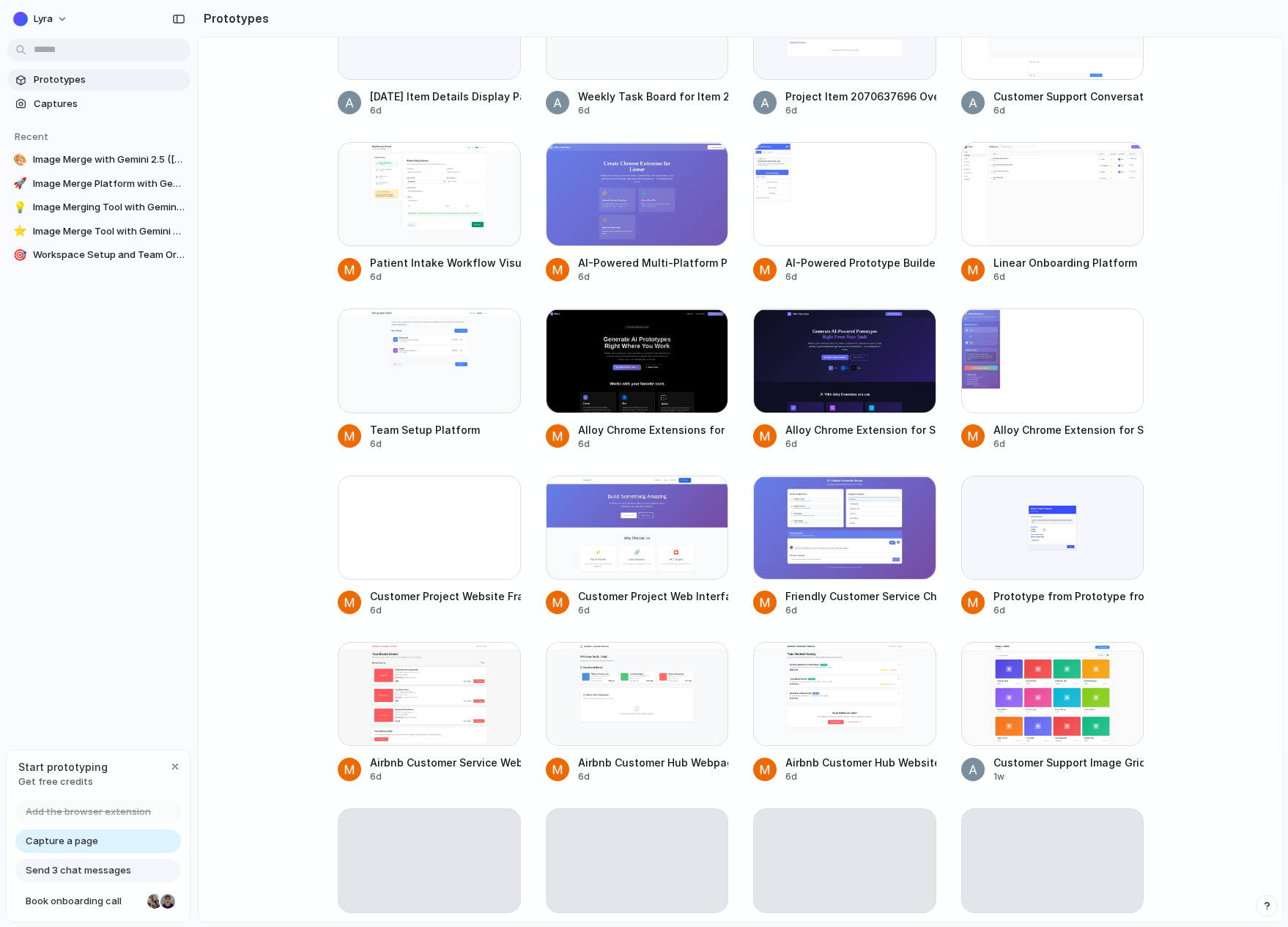
scroll to position [2473, 0]
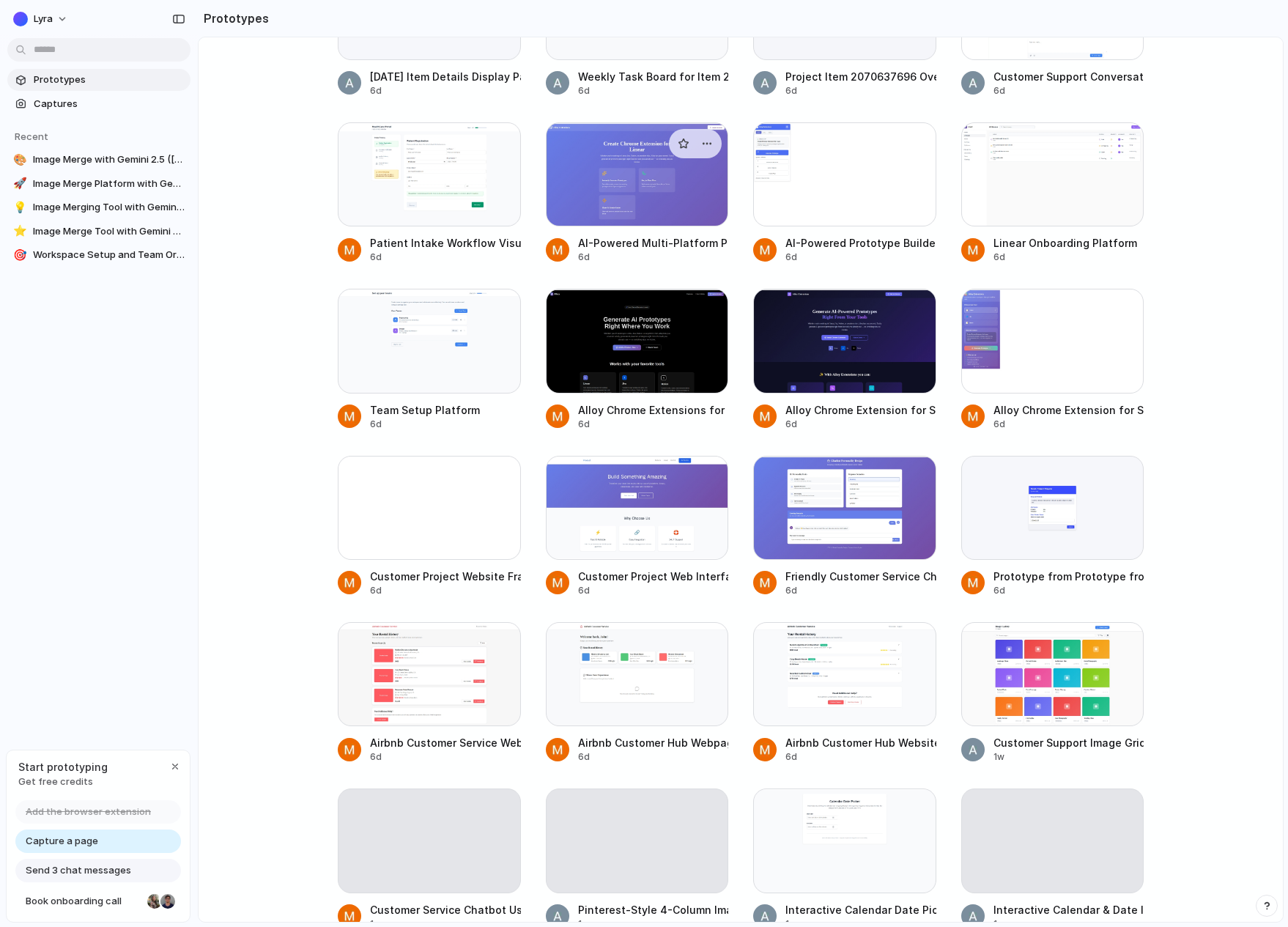
click at [611, 189] on div at bounding box center [637, 174] width 183 height 104
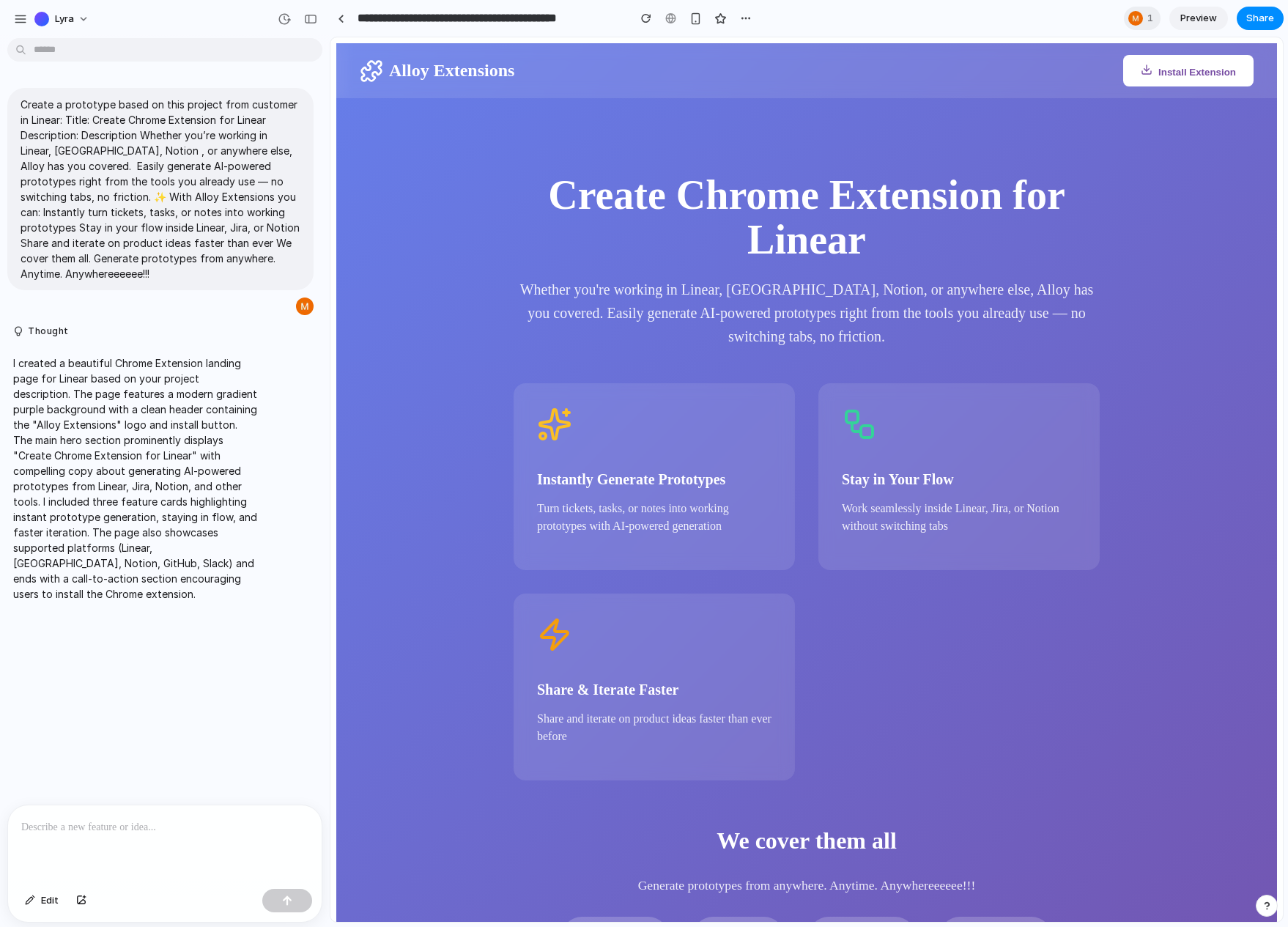
click at [401, 245] on main "Create Chrome Extension for Linear Whether you're working in Linear, Jira, Noti…" at bounding box center [807, 741] width 941 height 1286
click at [339, 17] on div at bounding box center [341, 18] width 7 height 8
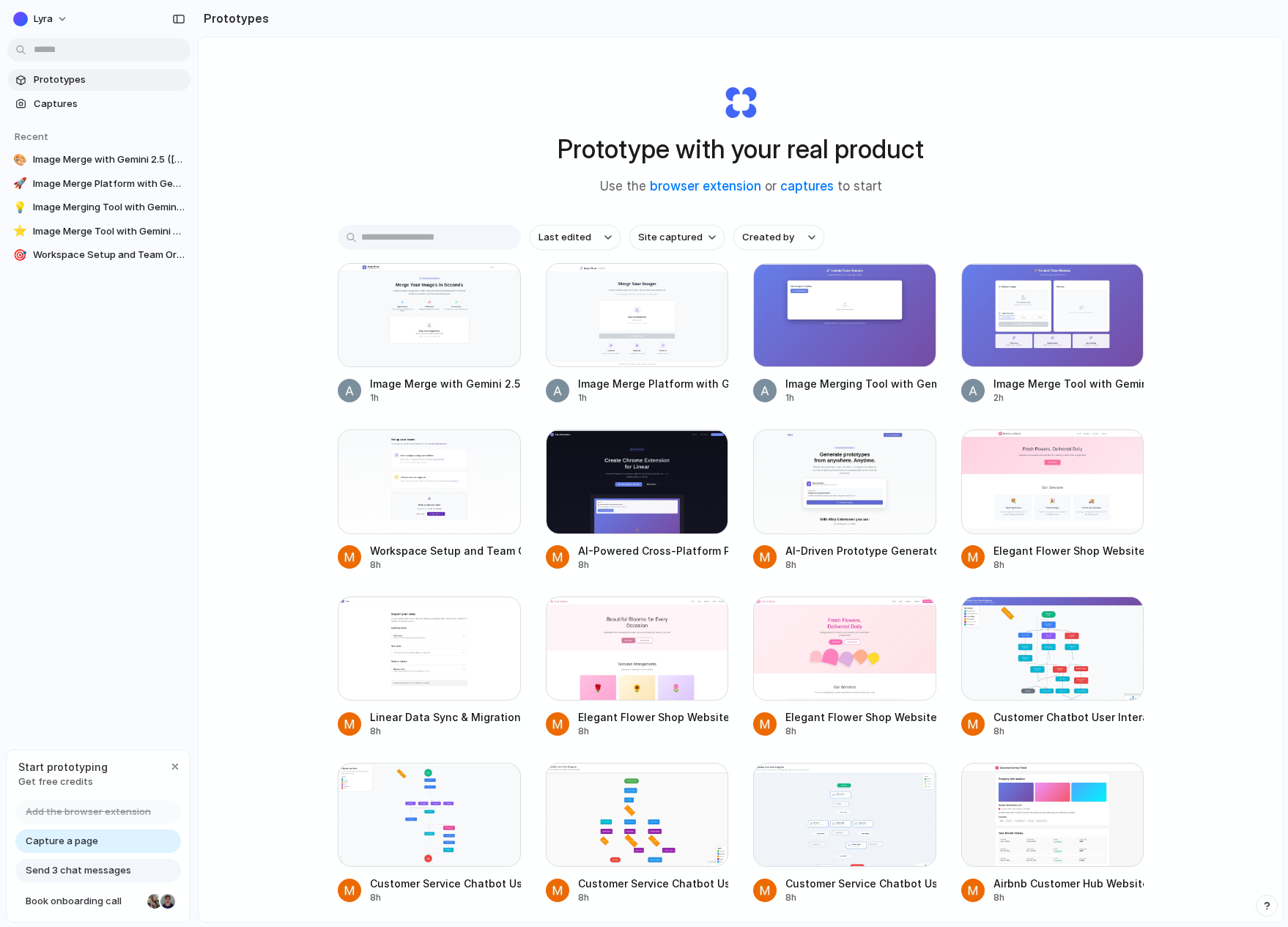
click at [148, 561] on div "Lyra Prototypes Captures Recent 🎨 Image Merge with Gemini 2.5 (Banana Nano) 🚀 I…" at bounding box center [99, 464] width 198 height 927
click at [109, 90] on link "Prototypes" at bounding box center [99, 79] width 183 height 22
click at [109, 99] on span "Captures" at bounding box center [109, 104] width 151 height 15
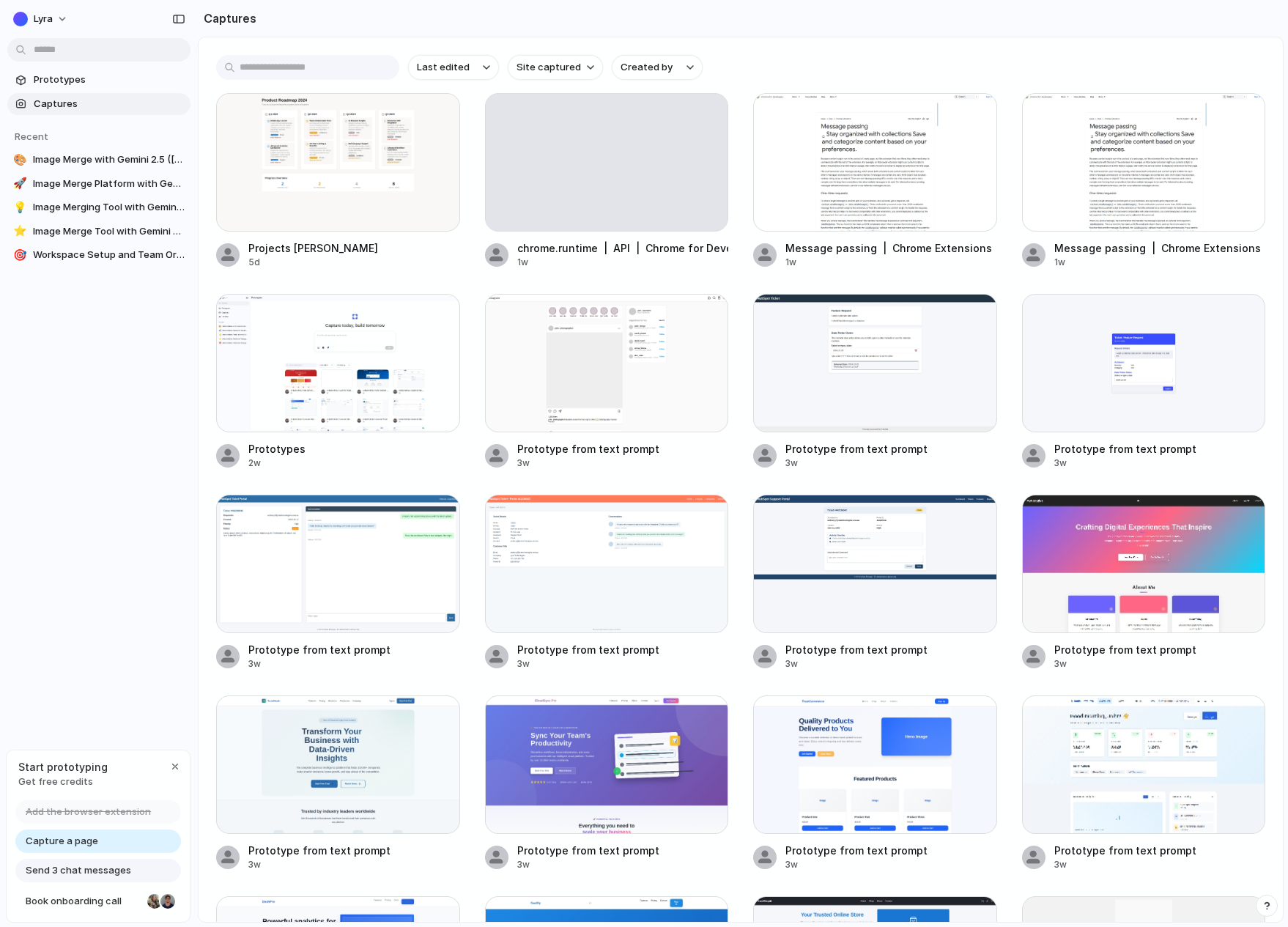
click at [209, 275] on div "Last edited Site captured Created by Projects Gantt 5d chrome.runtime | API | C…" at bounding box center [741, 480] width 1084 height 885
click at [847, 119] on div at bounding box center [875, 162] width 244 height 139
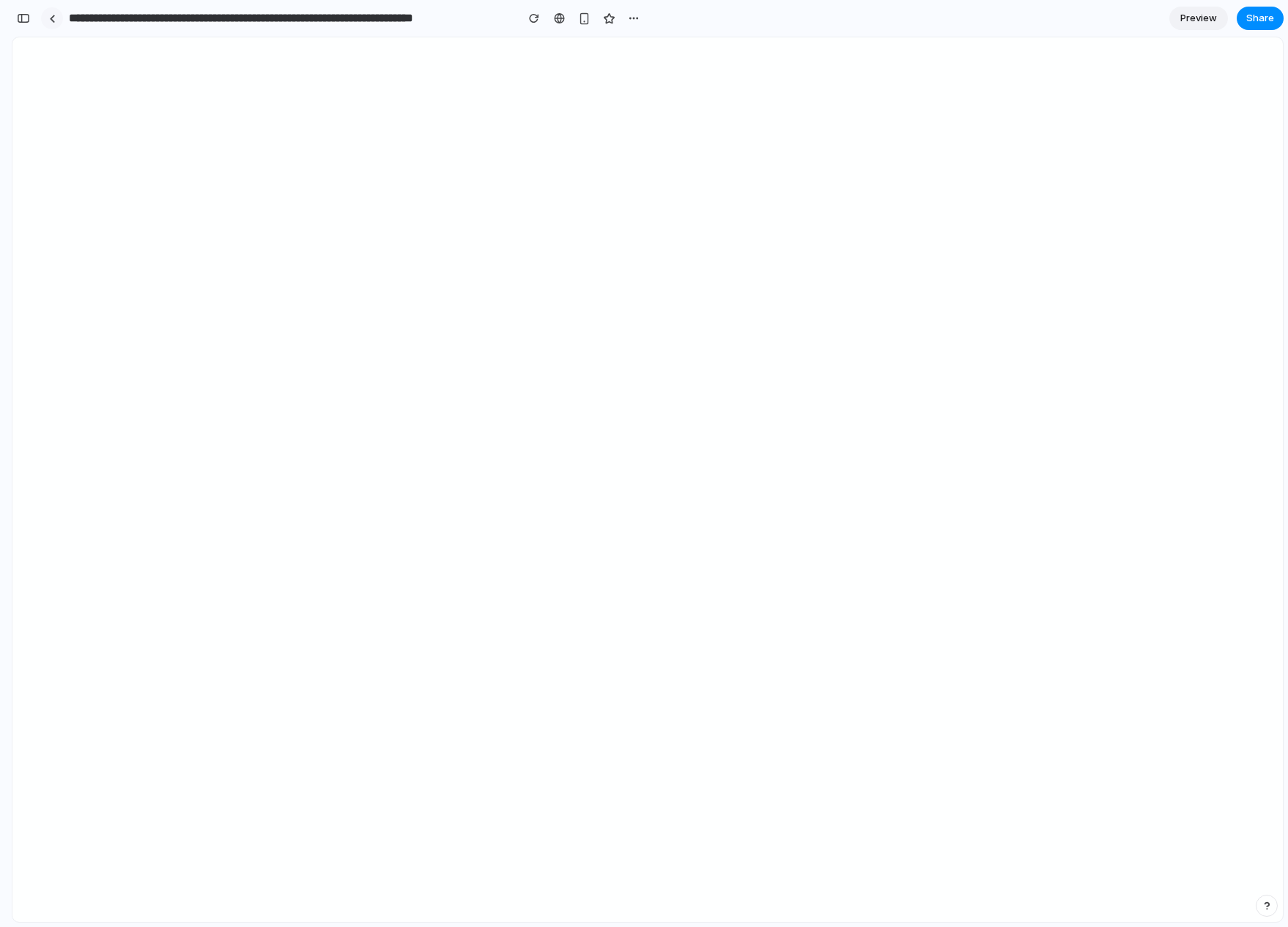
click at [46, 20] on link at bounding box center [52, 18] width 22 height 22
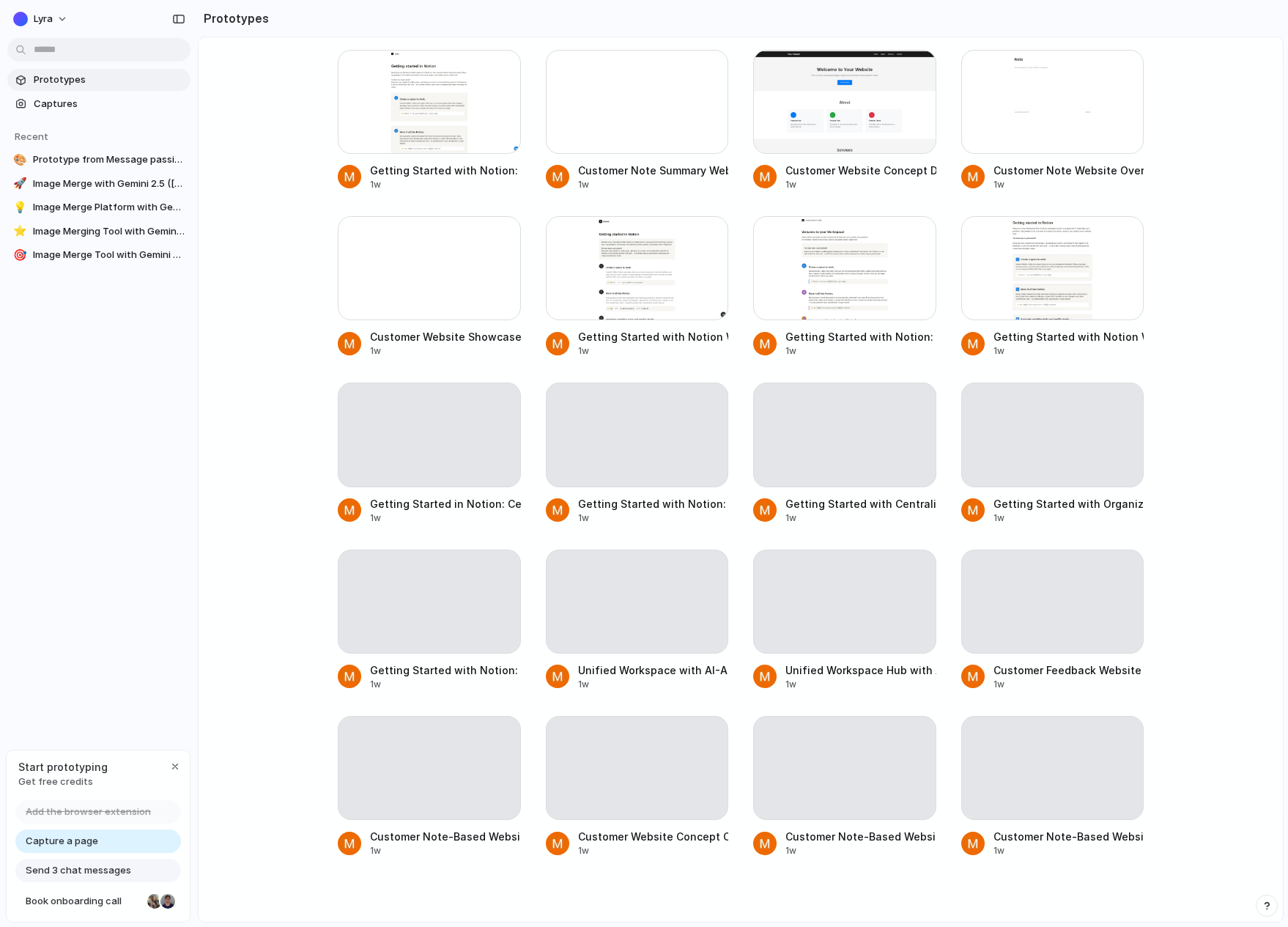
scroll to position [4235, 0]
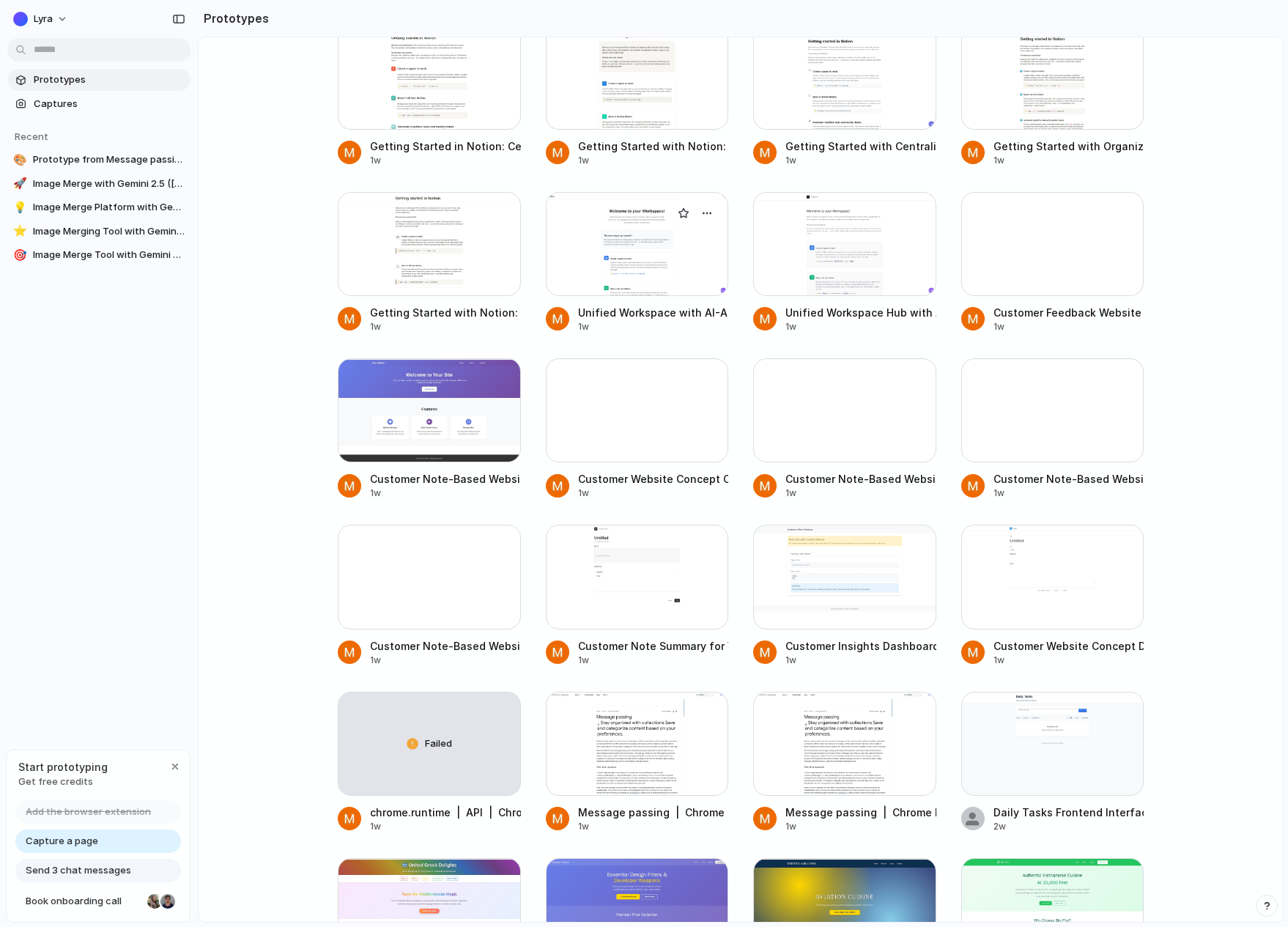
click at [611, 235] on div at bounding box center [637, 243] width 183 height 104
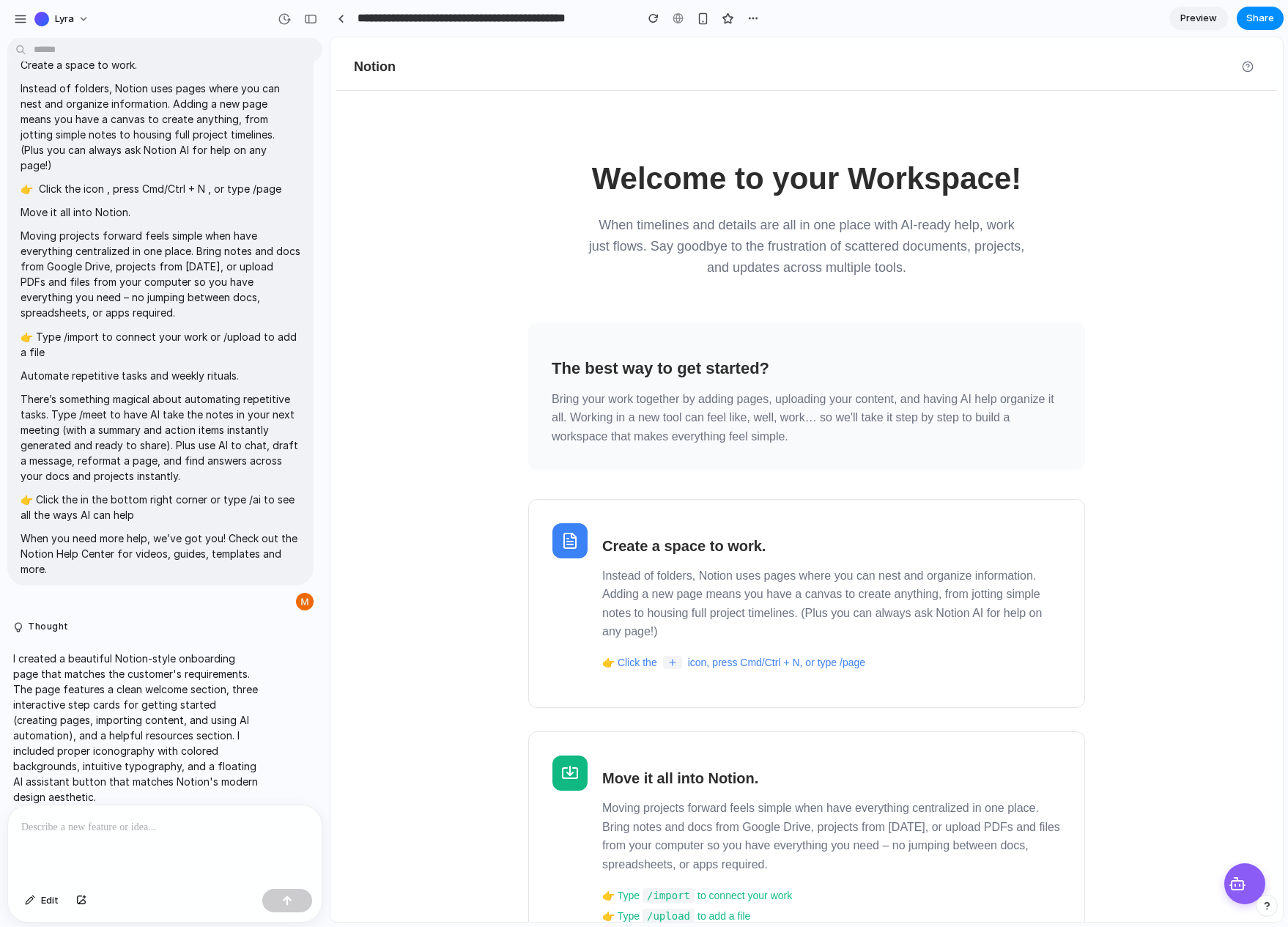
click at [382, 382] on div "Notion Welcome to your Workspace! When timelines and details are all in one pla…" at bounding box center [807, 769] width 941 height 1453
click at [368, 66] on div "Notion" at bounding box center [375, 67] width 42 height 15
click at [423, 434] on div "Notion Welcome to your Workspace! When timelines and details are all in one pla…" at bounding box center [807, 769] width 941 height 1453
click at [341, 24] on link at bounding box center [340, 18] width 22 height 22
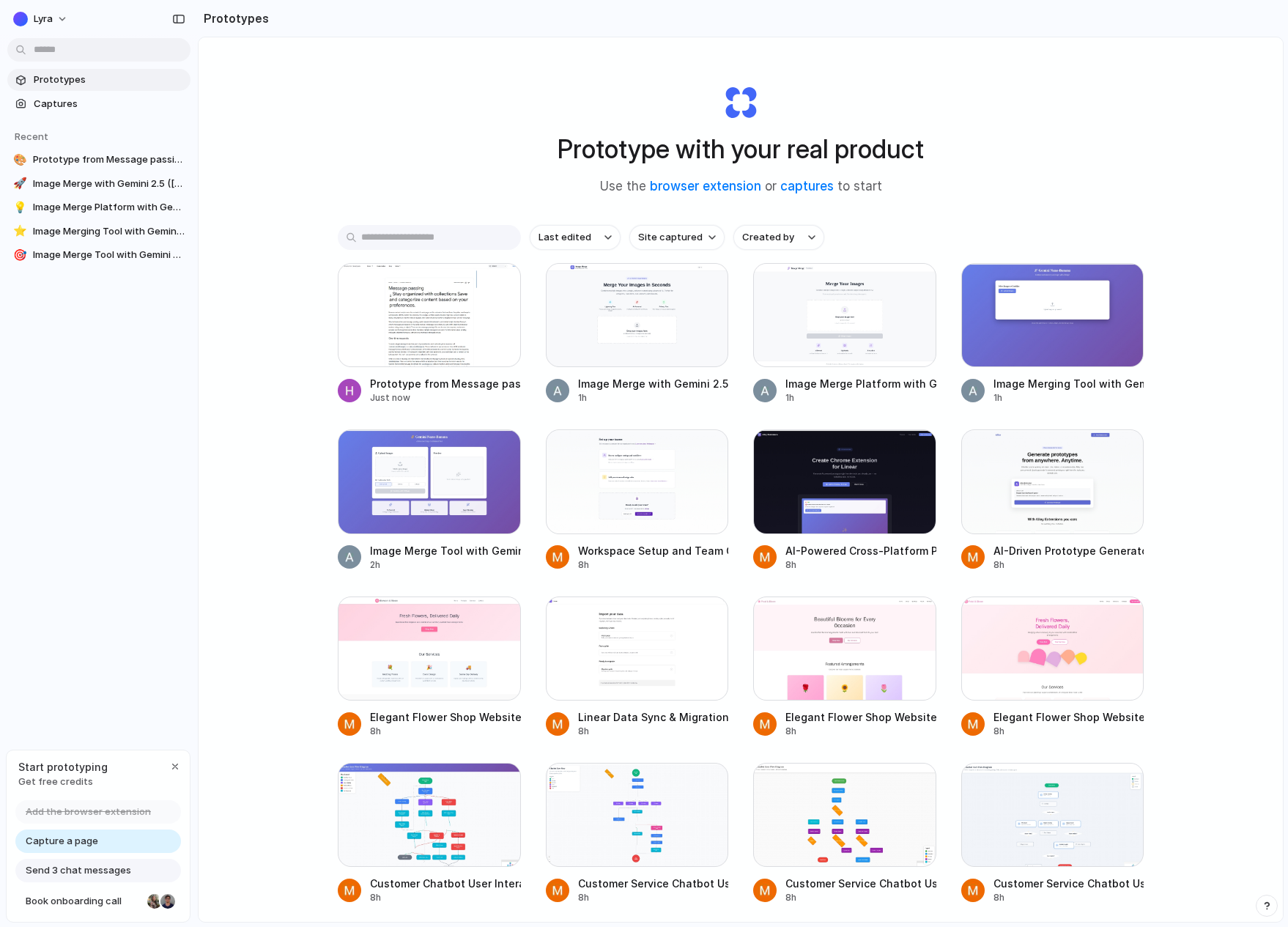
click at [229, 381] on div "Prototype with your real product Use the browser extension or captures to start…" at bounding box center [741, 518] width 1084 height 962
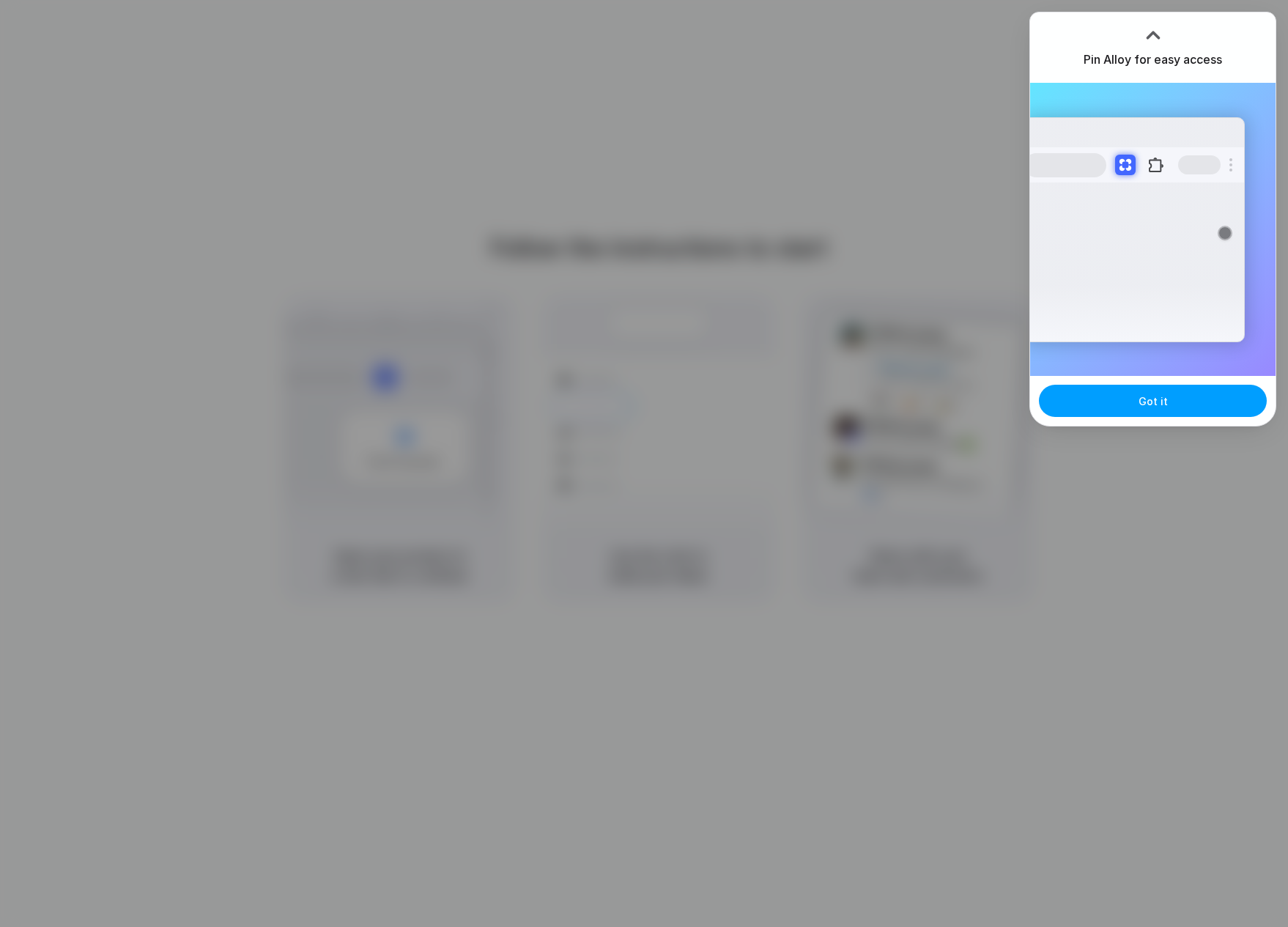
click at [1156, 401] on span "Got it" at bounding box center [1153, 401] width 29 height 15
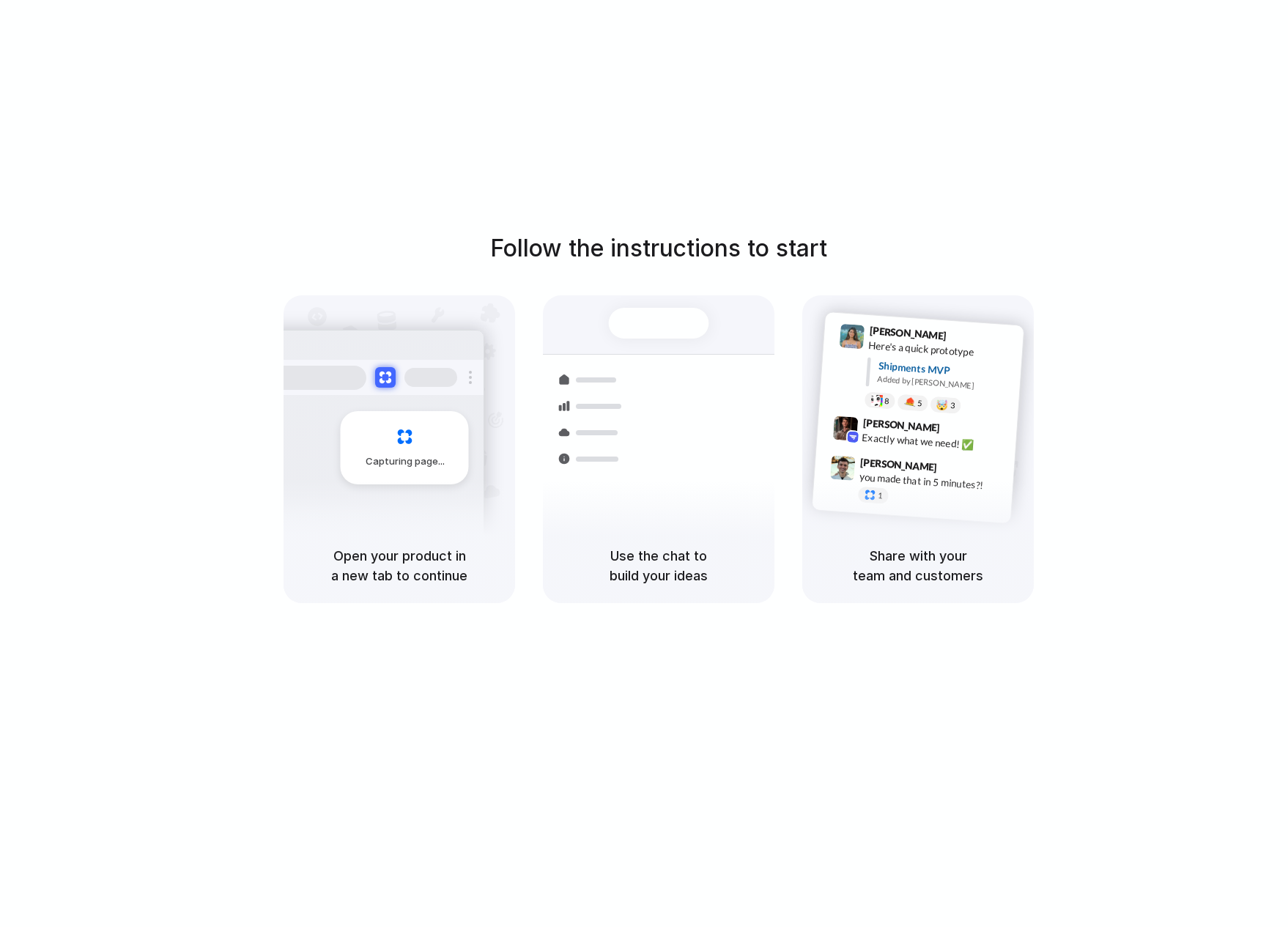
click at [222, 12] on div "Follow the instructions to start Capturing page Open your product in a new tab …" at bounding box center [658, 478] width 1317 height 956
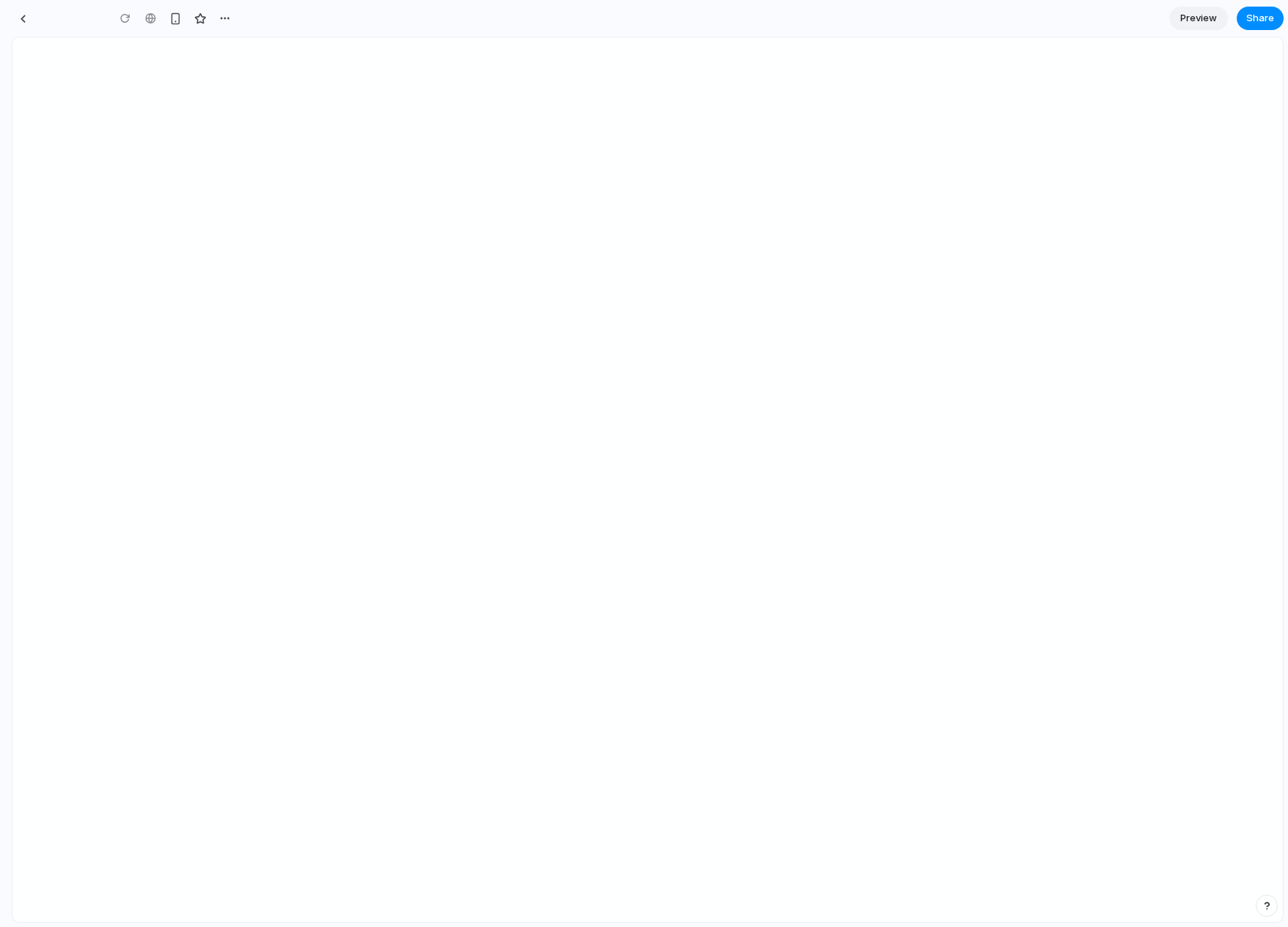
type input "**********"
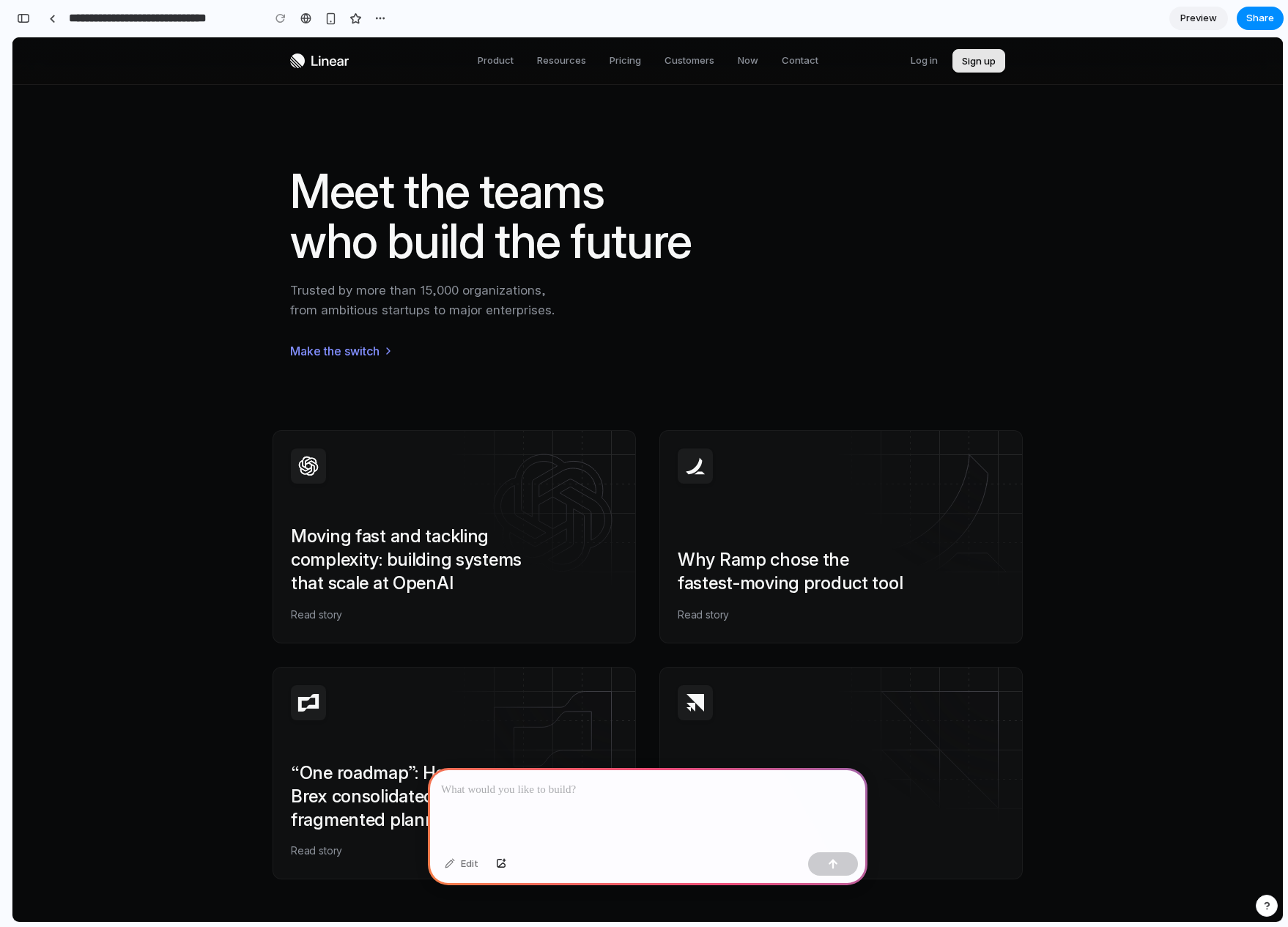
click at [557, 802] on div at bounding box center [647, 807] width 440 height 79
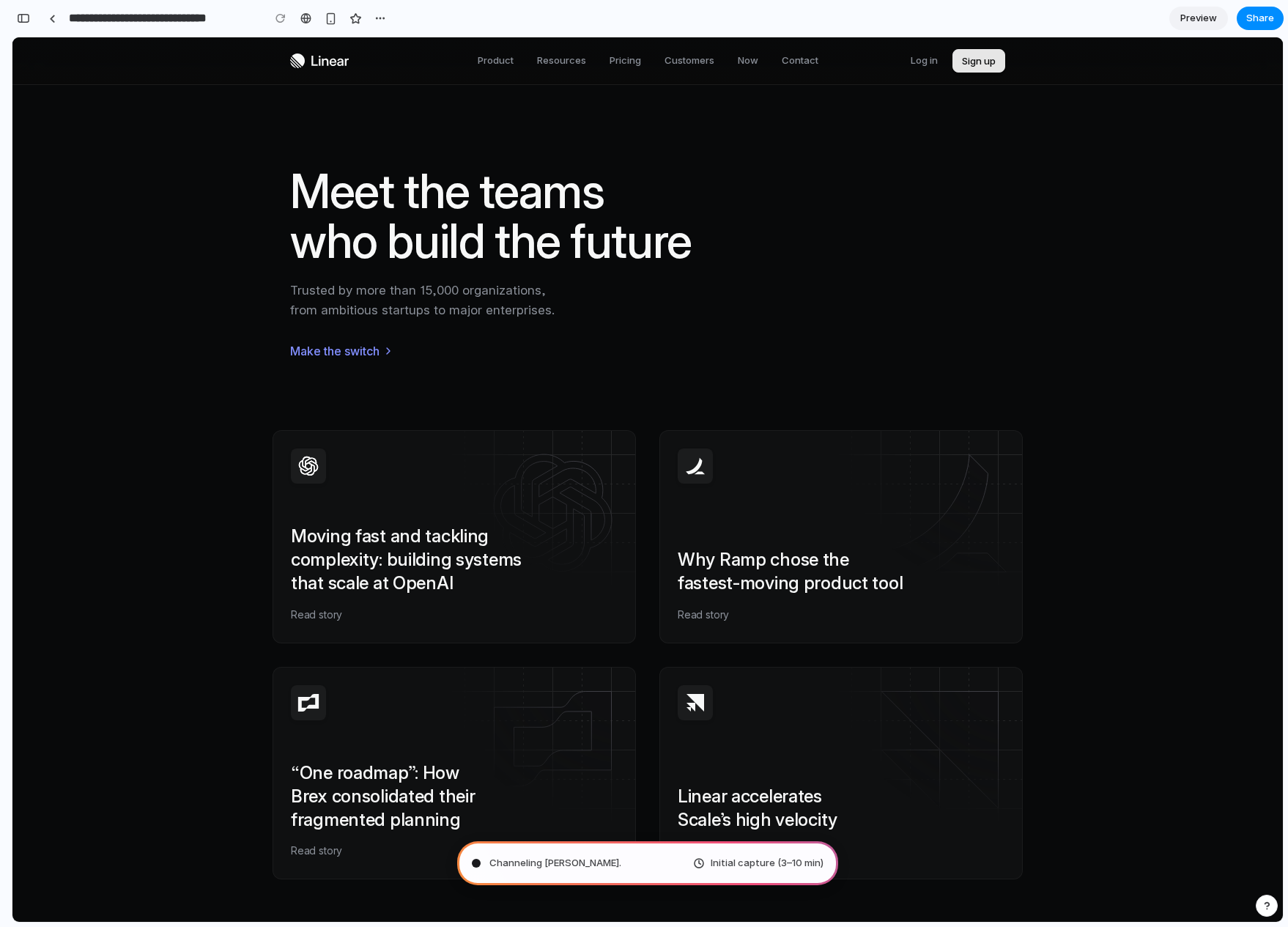
click at [615, 864] on div "Channeling Steve Jobs . Initial capture (3–10 min)" at bounding box center [647, 862] width 381 height 44
click at [529, 862] on span "Channeling Steve Jobs .." at bounding box center [557, 862] width 134 height 15
click at [742, 861] on span "Initial capture (3–10 min)" at bounding box center [767, 862] width 113 height 15
type input "**********"
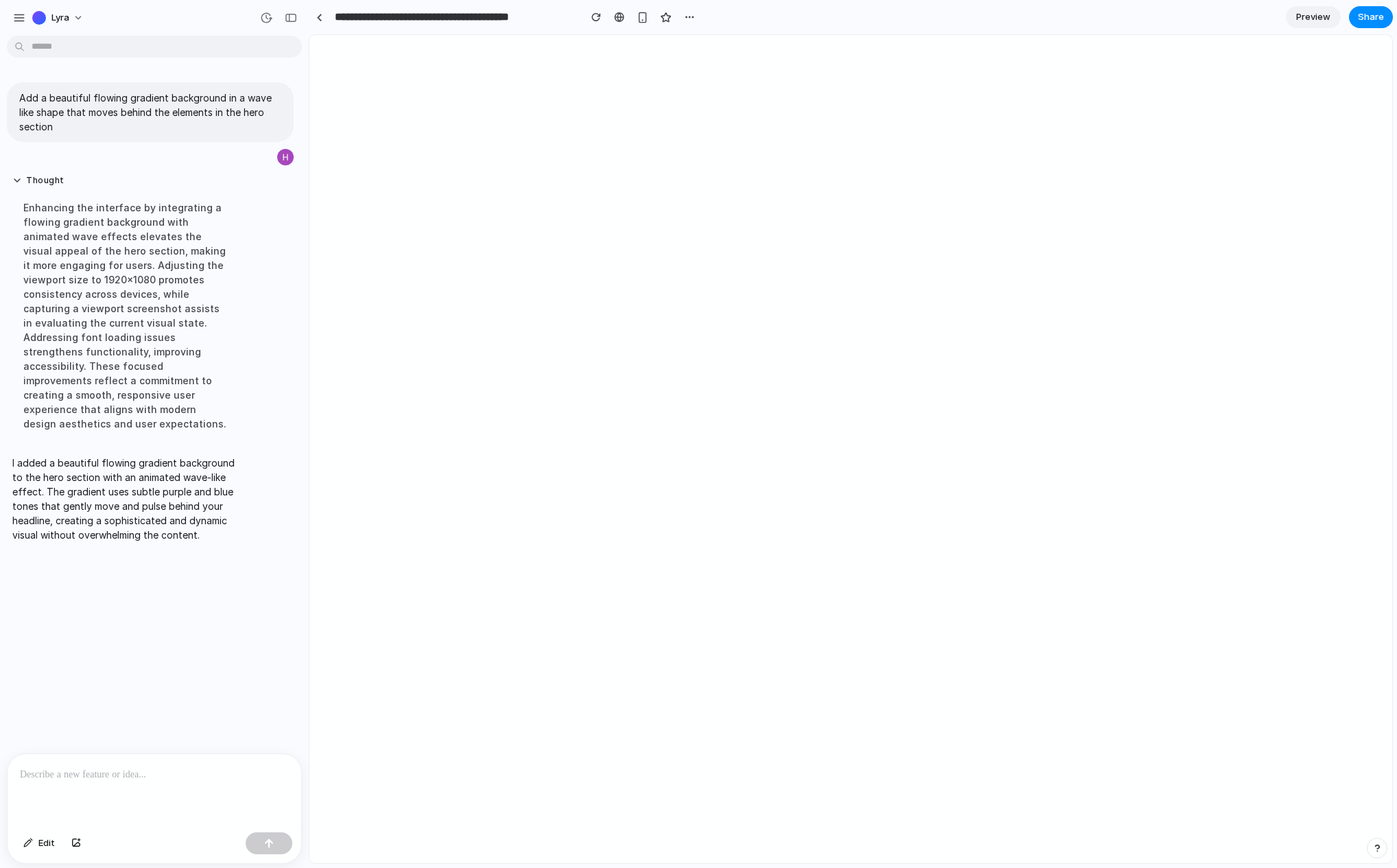
click at [153, 460] on p "I added a beautiful flowing gradient background to the hero section with an ani…" at bounding box center [127, 499] width 229 height 87
click at [144, 772] on p at bounding box center [154, 774] width 269 height 17
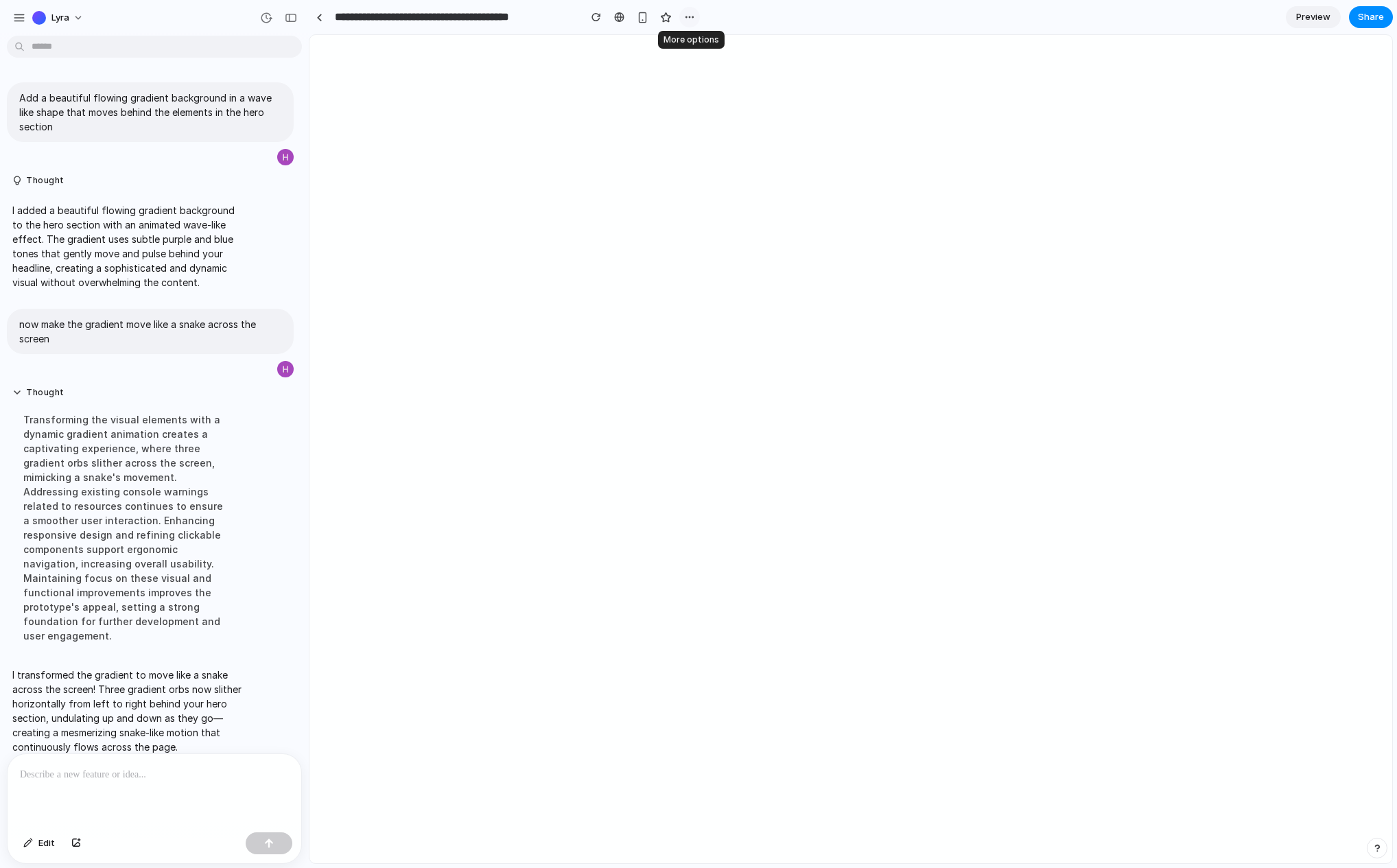
click at [684, 20] on div "button" at bounding box center [689, 17] width 11 height 11
click at [733, 15] on div "Duplicate Delete" at bounding box center [698, 434] width 1397 height 868
click at [163, 772] on p at bounding box center [154, 774] width 269 height 17
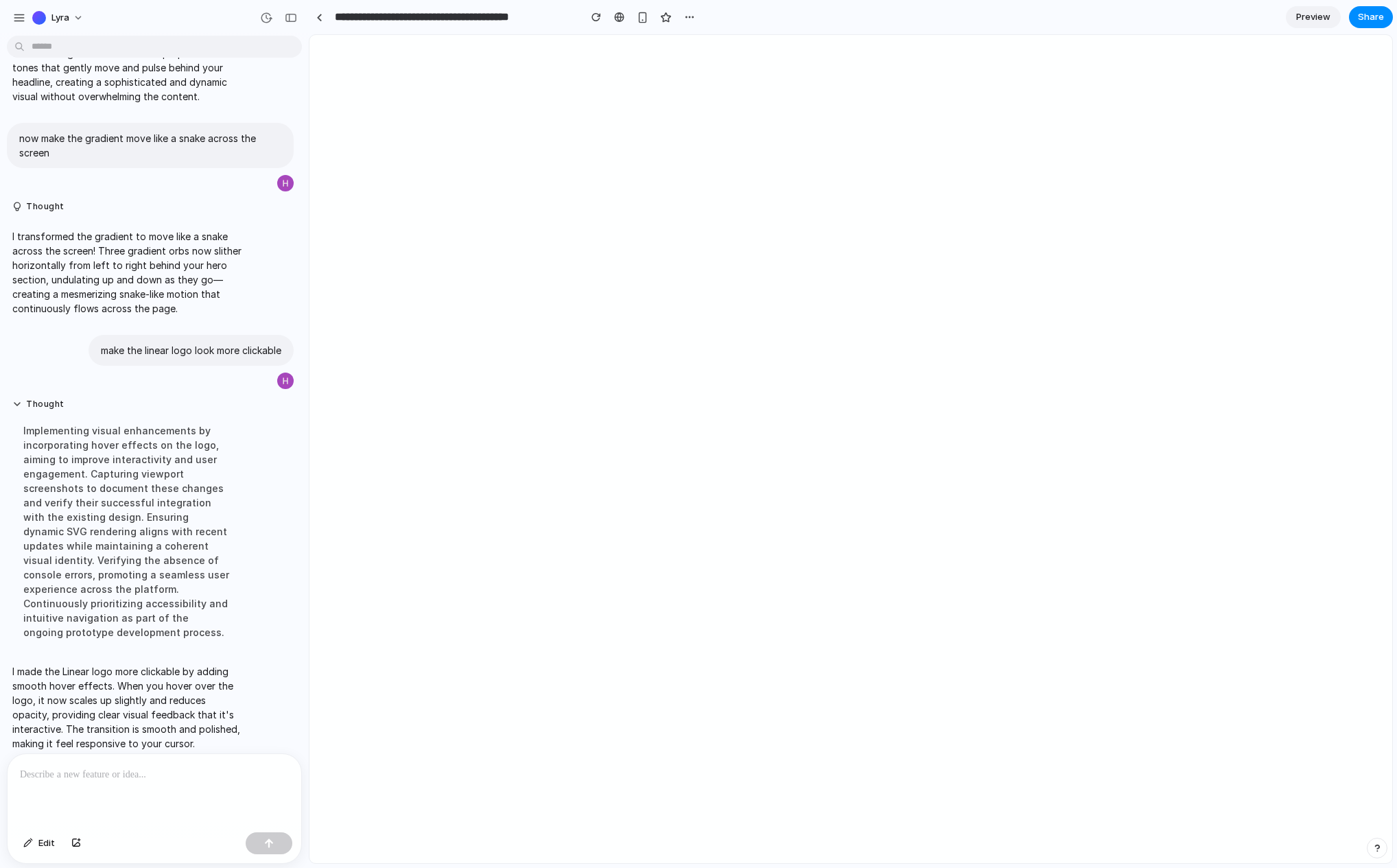
scroll to position [198, 0]
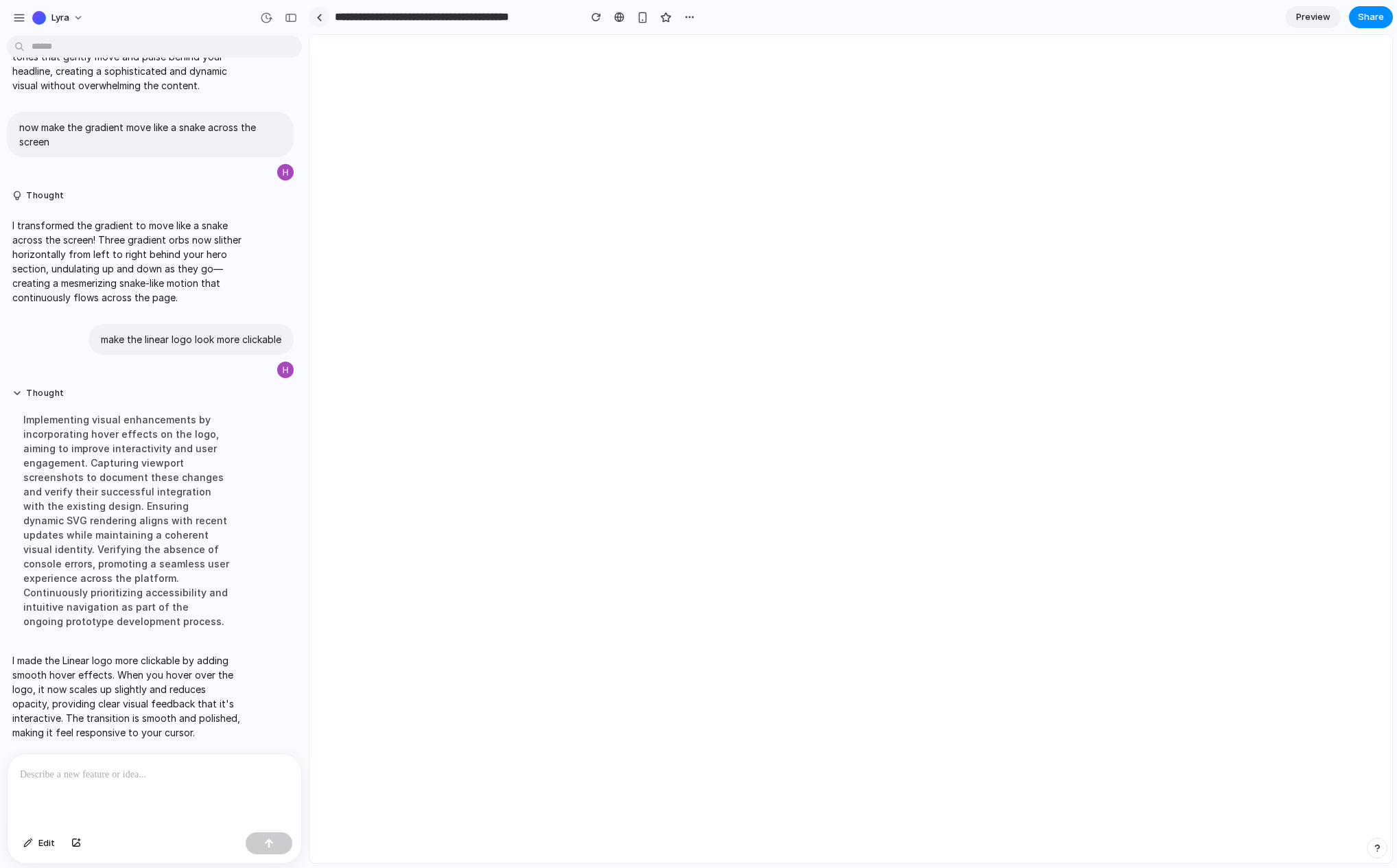
click at [315, 17] on link at bounding box center [319, 17] width 21 height 21
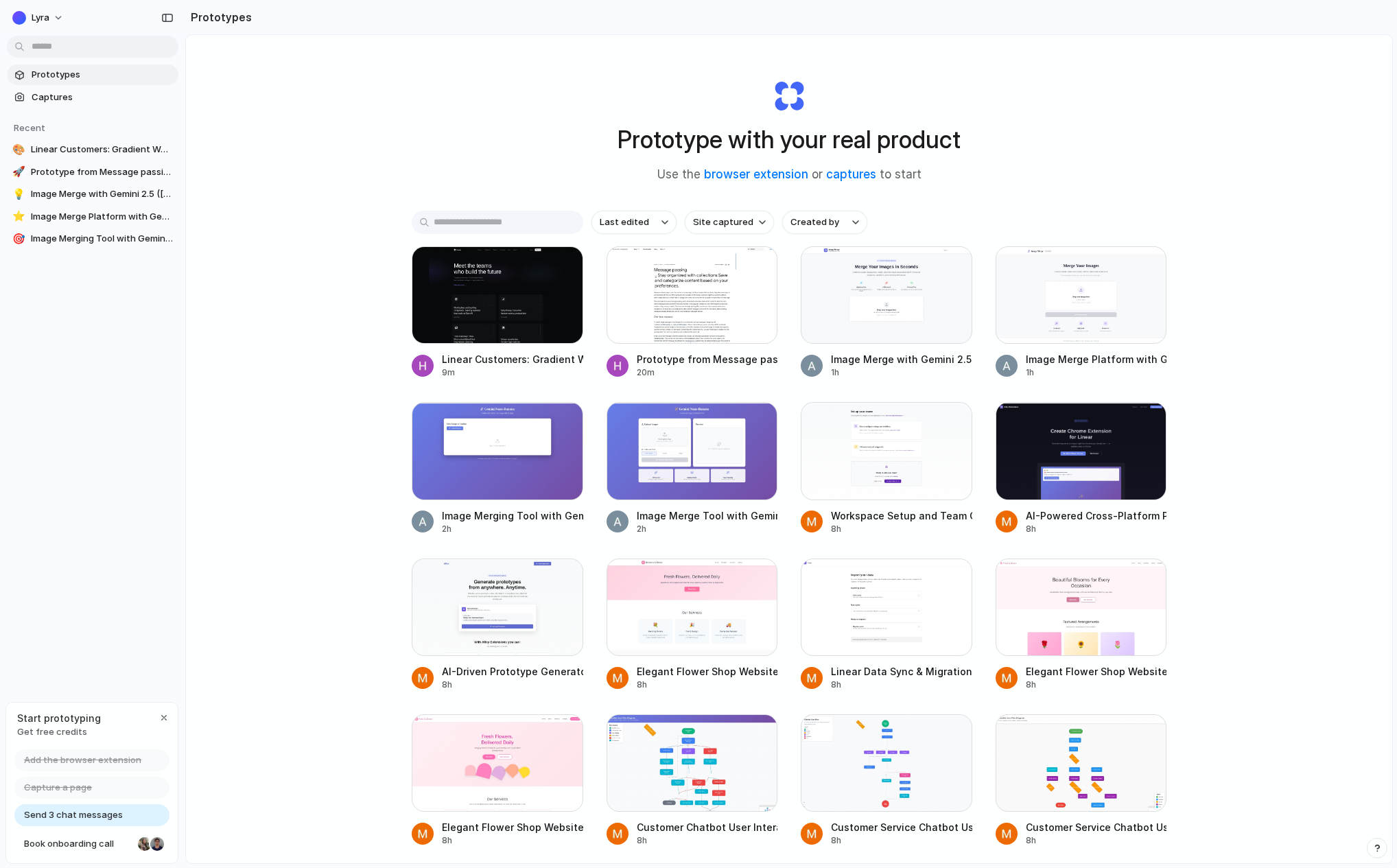
click at [348, 342] on div "Prototype with your real product Use the browser extension or captures to start…" at bounding box center [789, 485] width 1207 height 900
click at [690, 296] on div at bounding box center [692, 295] width 172 height 97
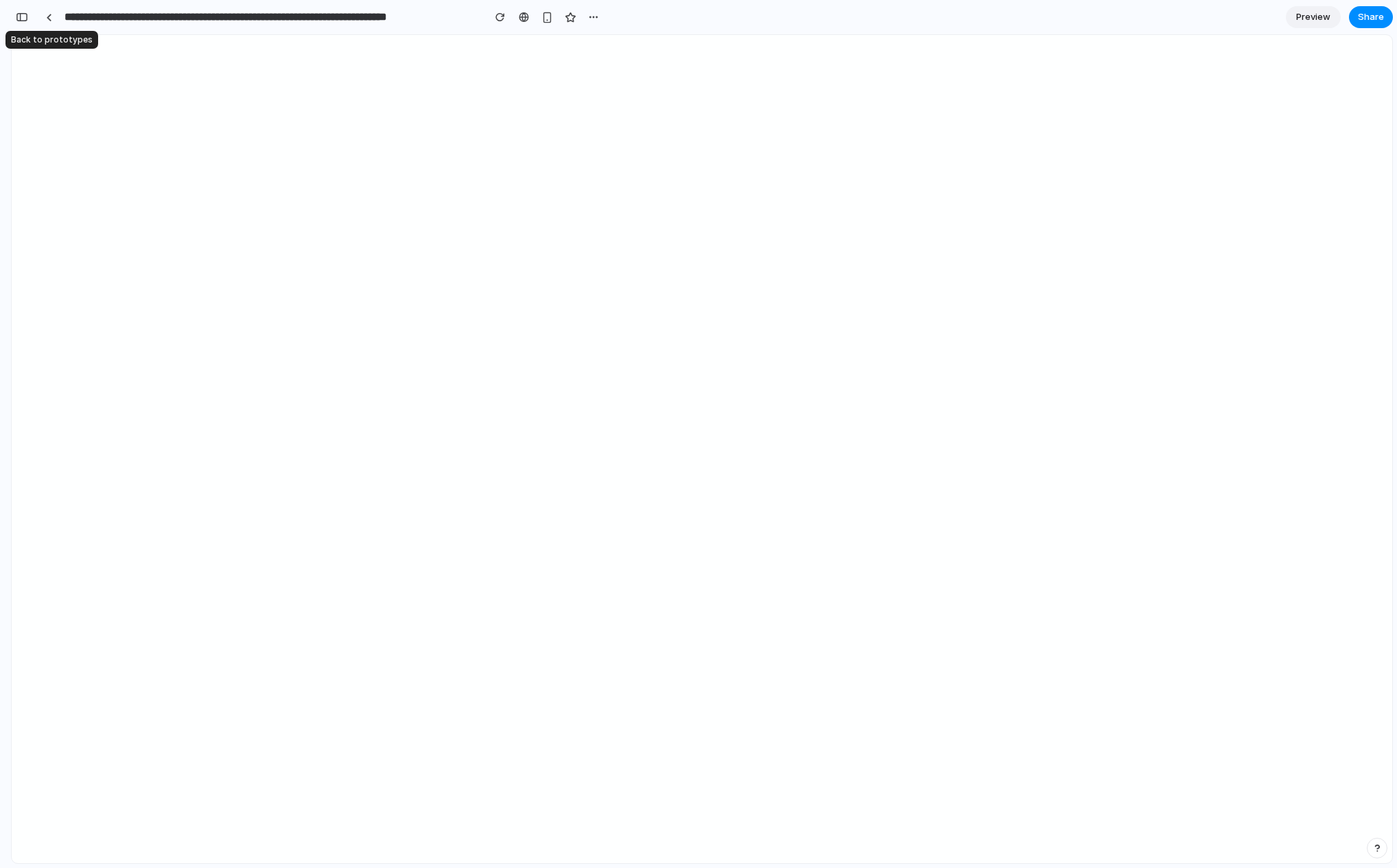
click at [59, 17] on div "**********" at bounding box center [321, 17] width 565 height 25
click at [40, 13] on link at bounding box center [48, 17] width 21 height 21
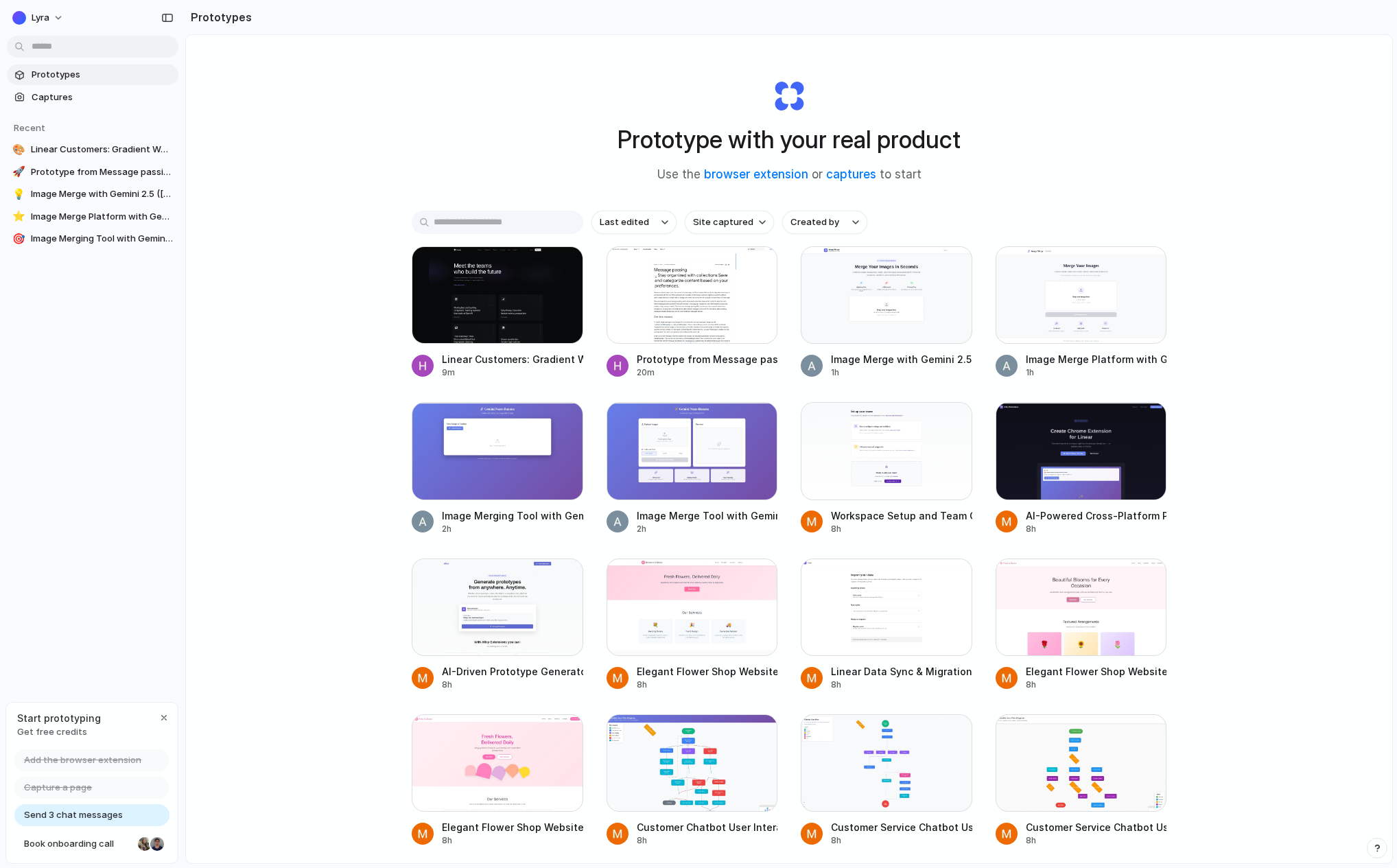
click at [278, 252] on div "Prototype with your real product Use the browser extension or captures to start…" at bounding box center [789, 485] width 1207 height 900
